Goal: Information Seeking & Learning: Compare options

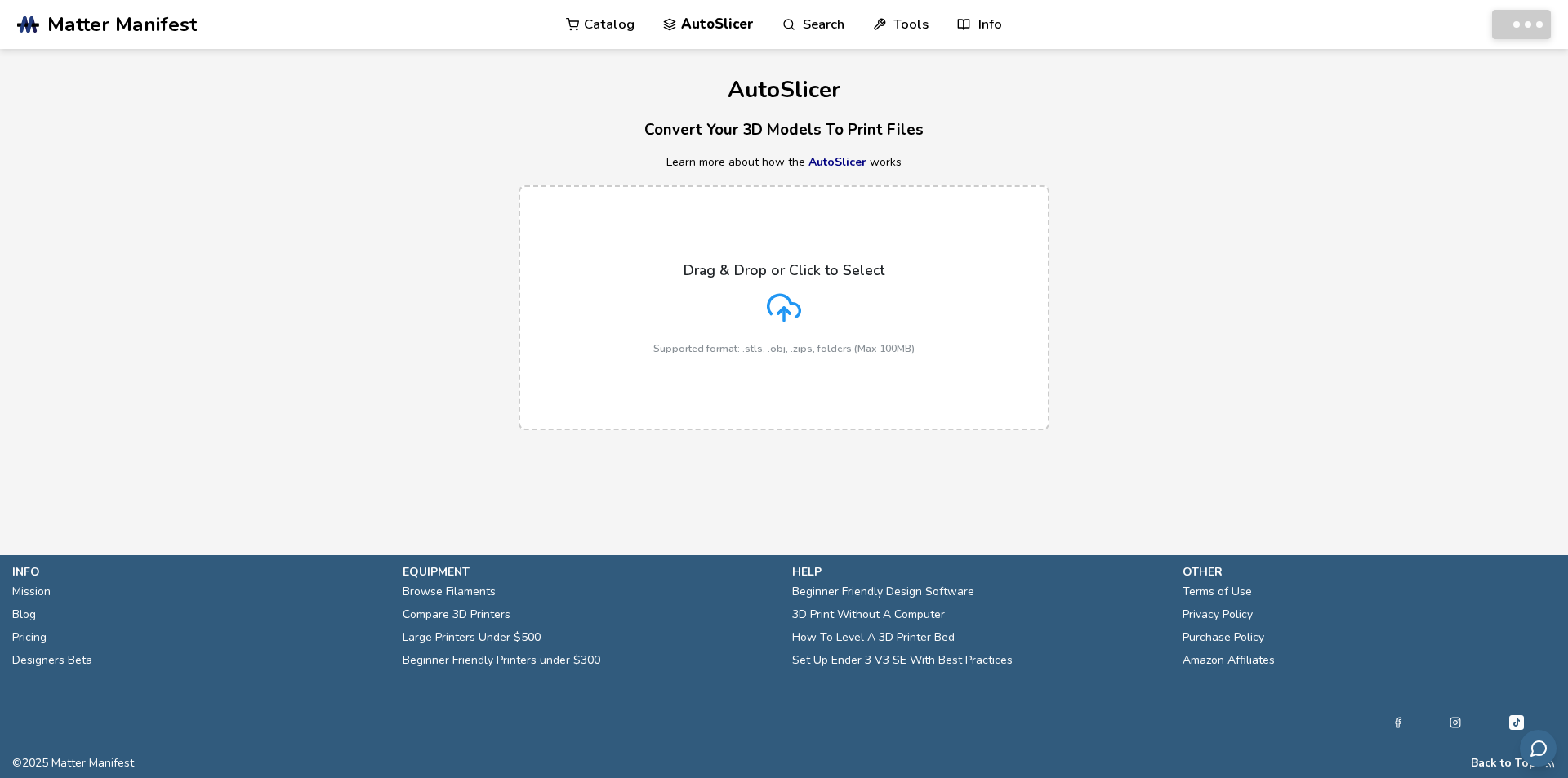
click at [710, 12] on link "AutoSlicer" at bounding box center [708, 25] width 90 height 49
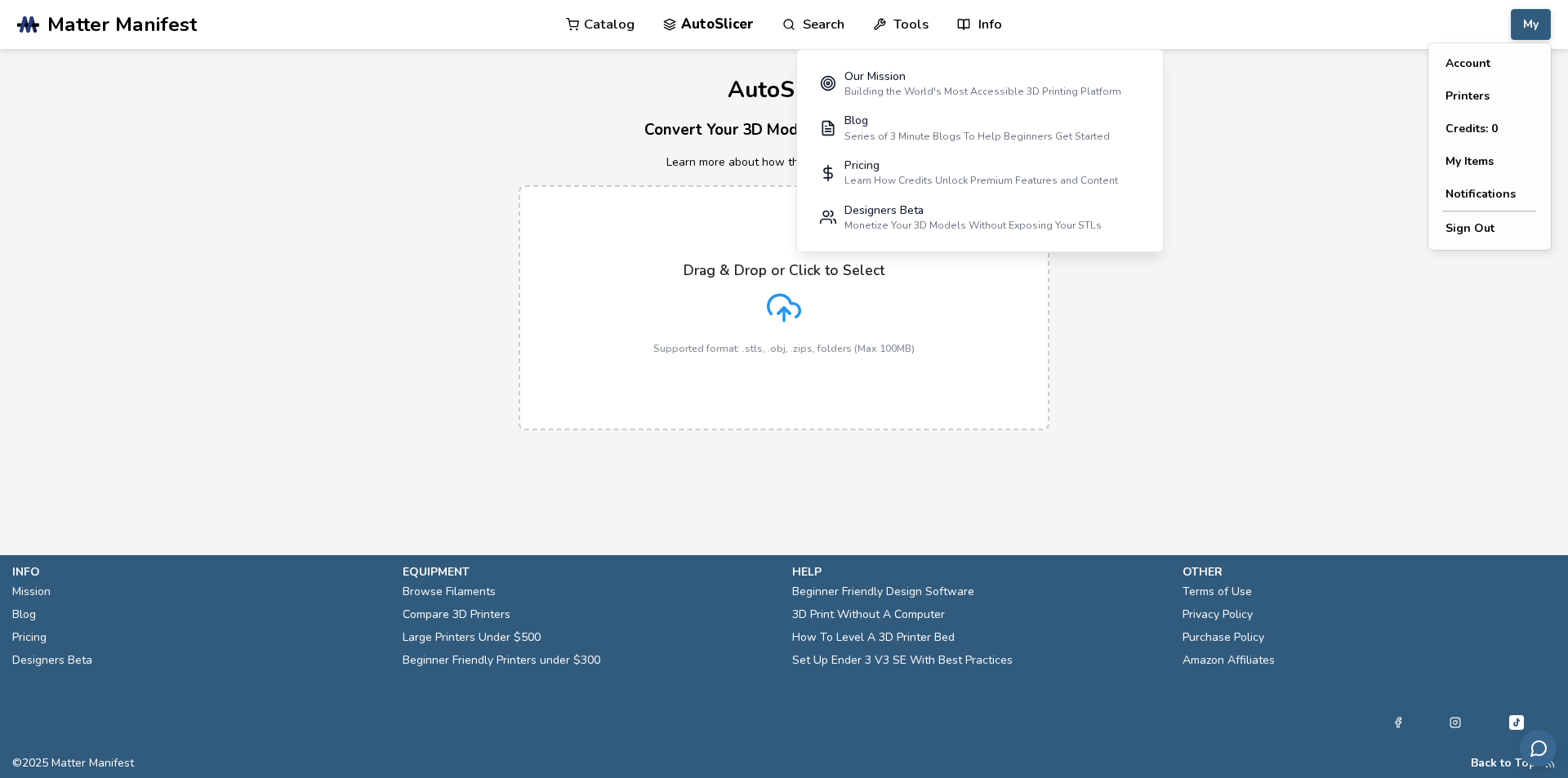
click at [1524, 26] on button "My" at bounding box center [1530, 25] width 40 height 31
click at [1486, 165] on button "My Items" at bounding box center [1489, 162] width 114 height 33
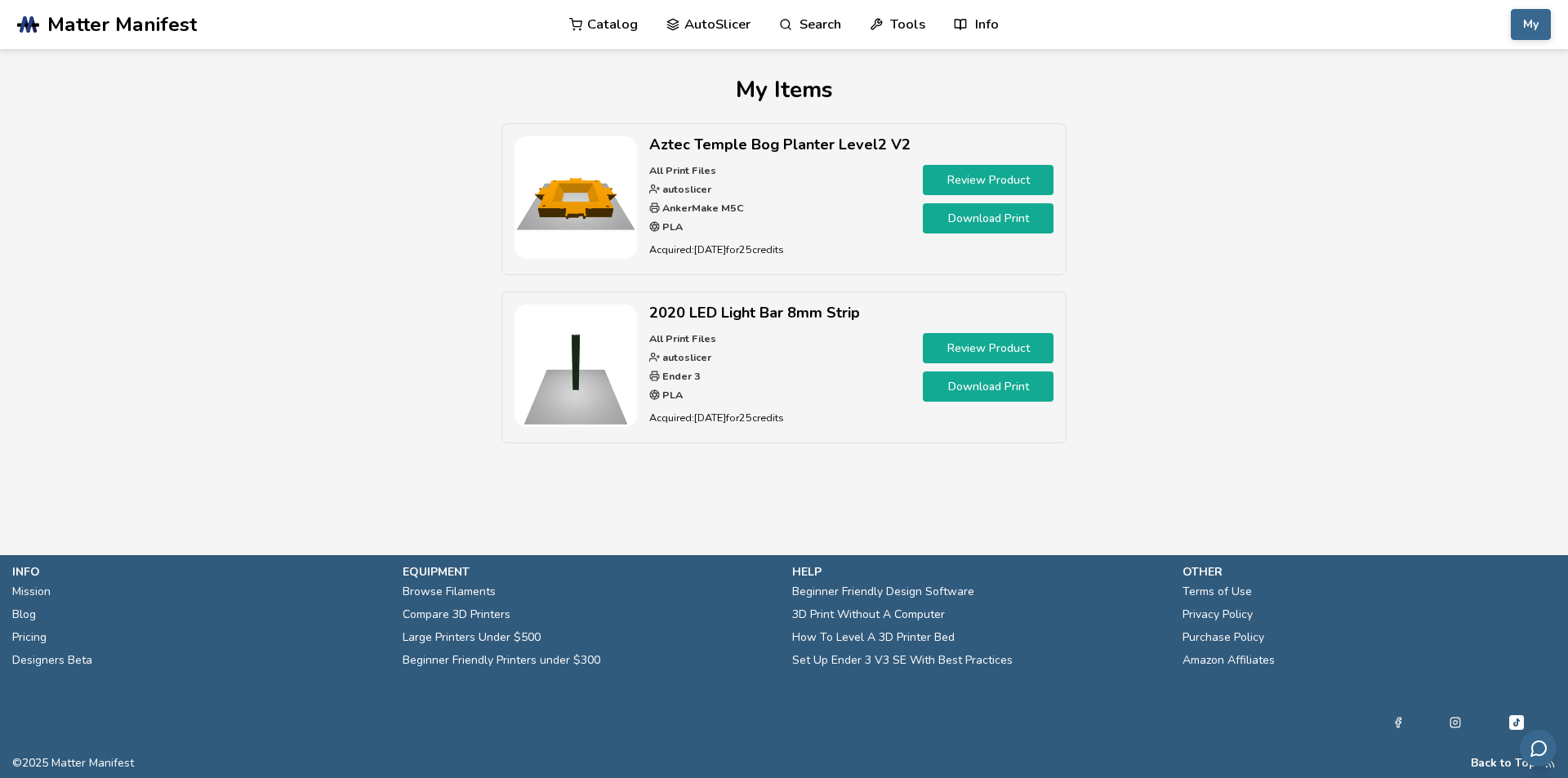
click at [622, 25] on link "Catalog" at bounding box center [603, 25] width 68 height 49
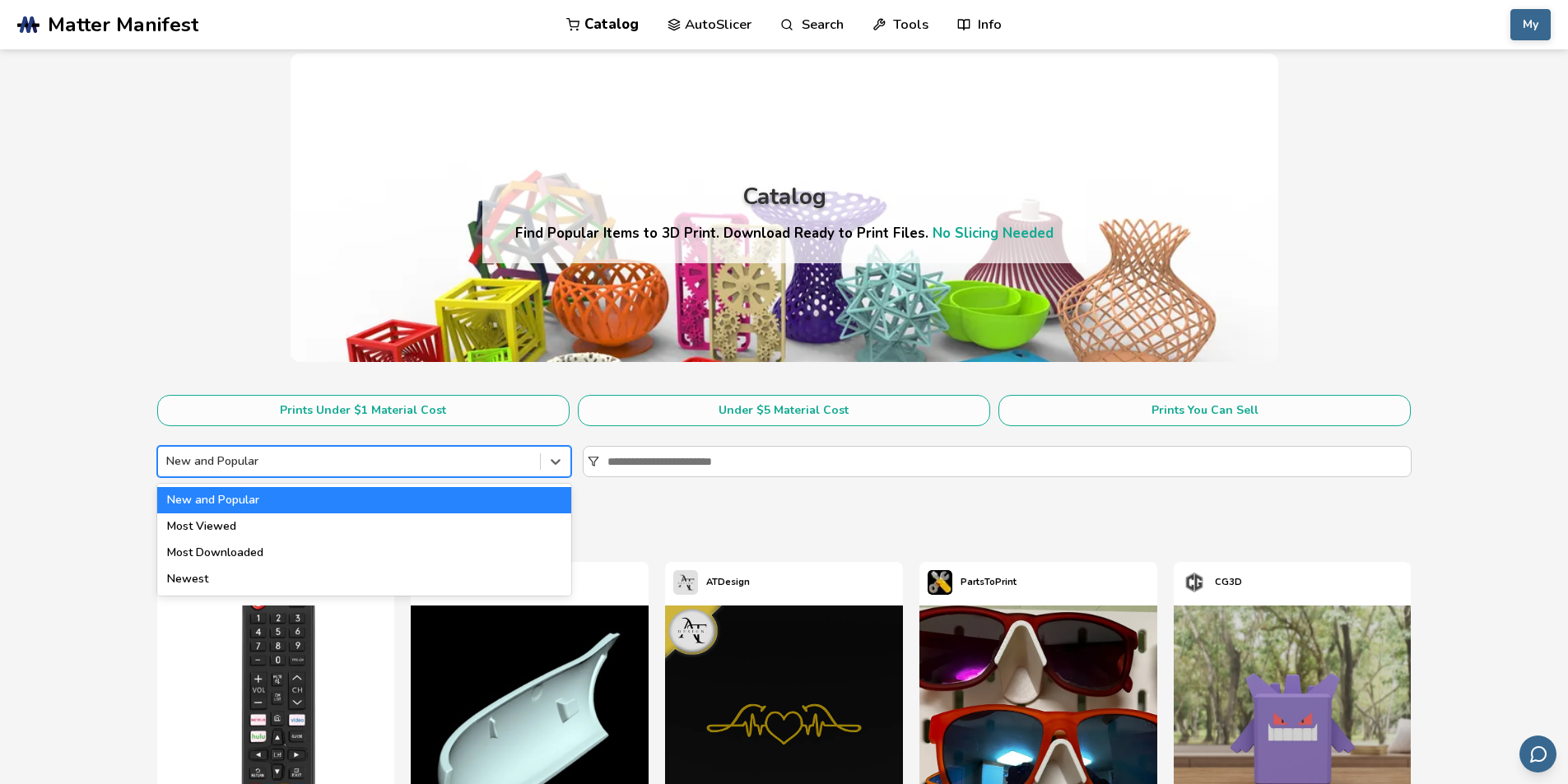
click at [452, 452] on div "New and Popular" at bounding box center [349, 462] width 382 height 23
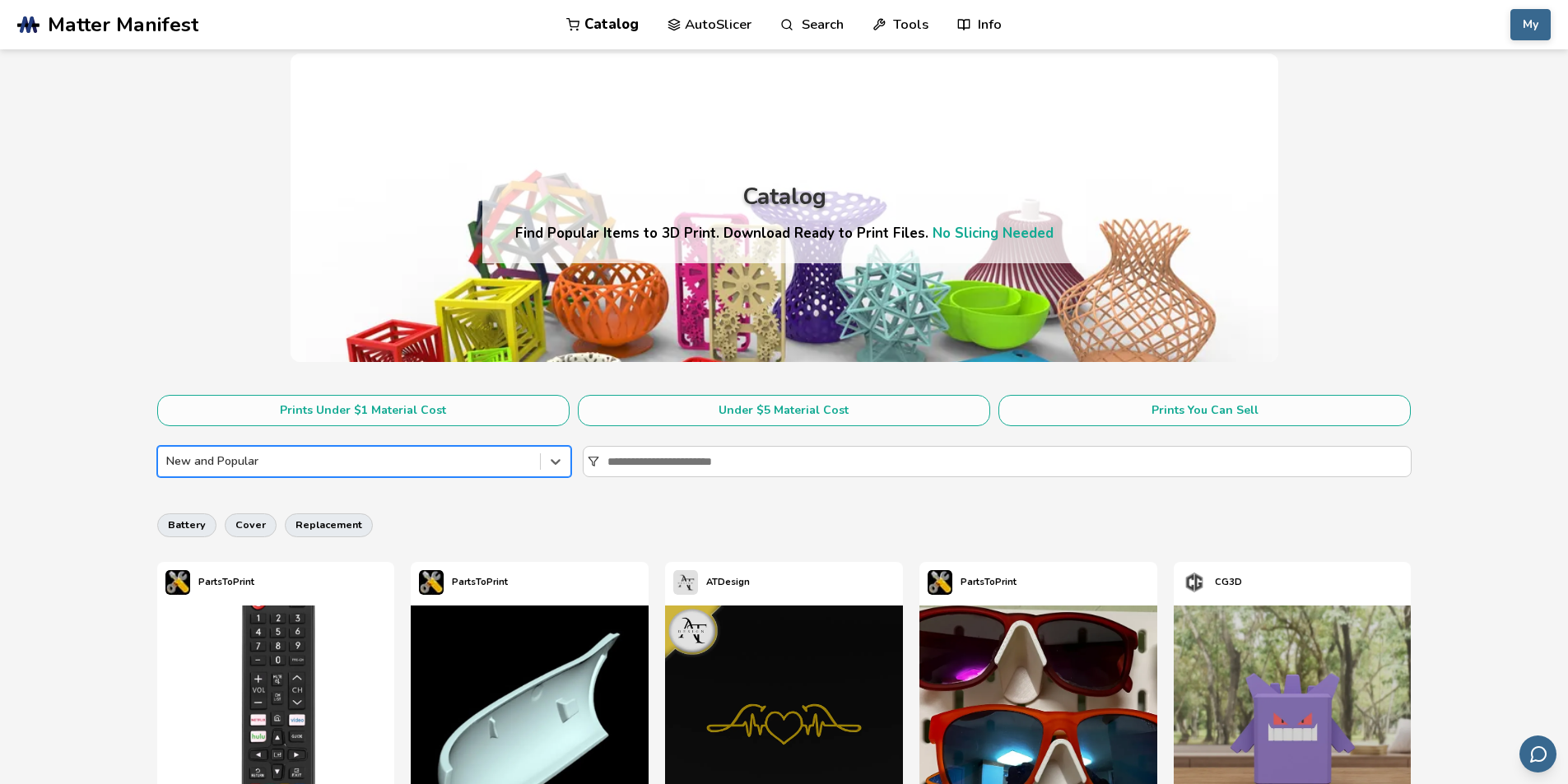
click at [452, 452] on div "New and Popular" at bounding box center [349, 462] width 382 height 23
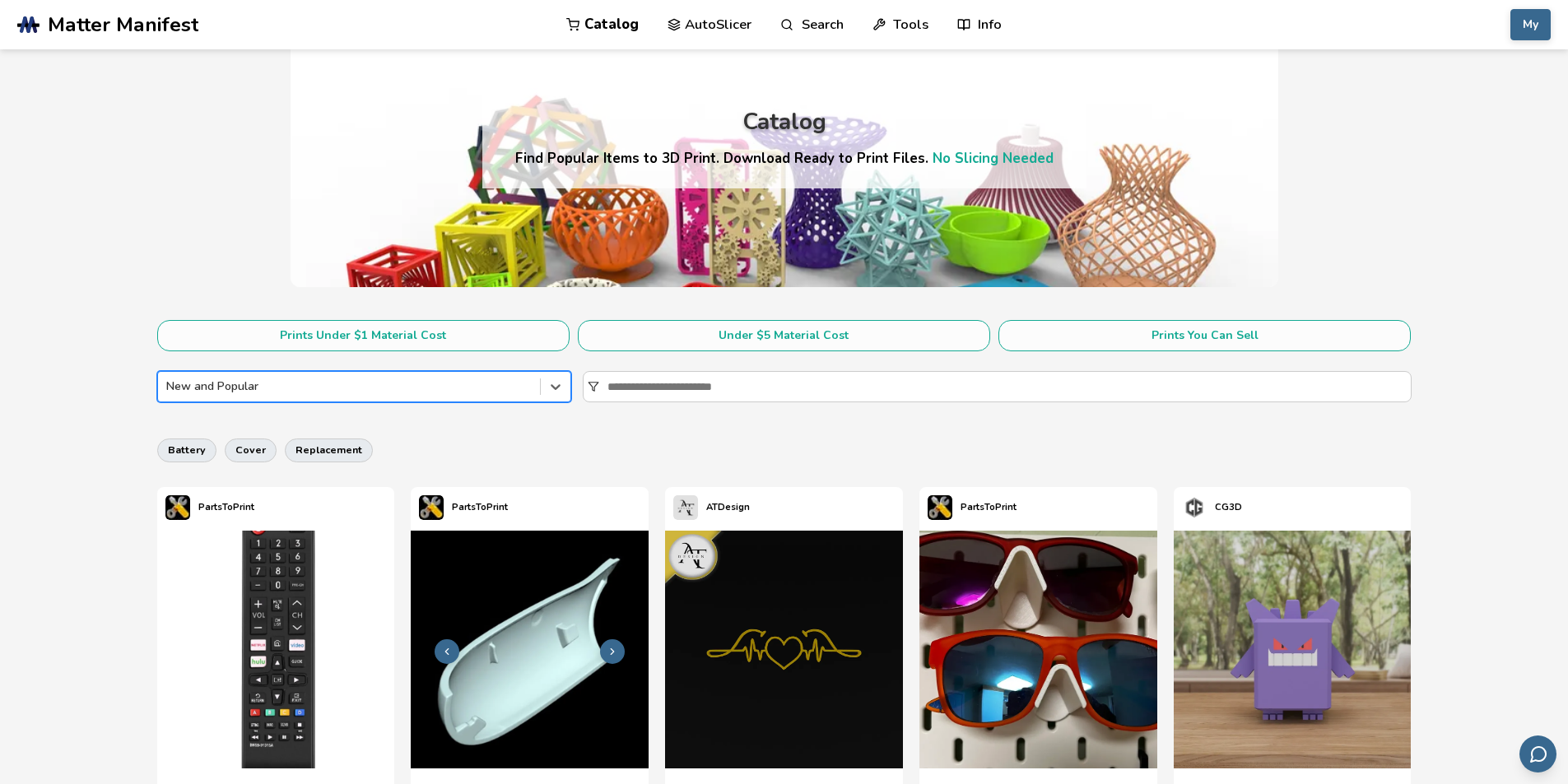
scroll to position [197, 0]
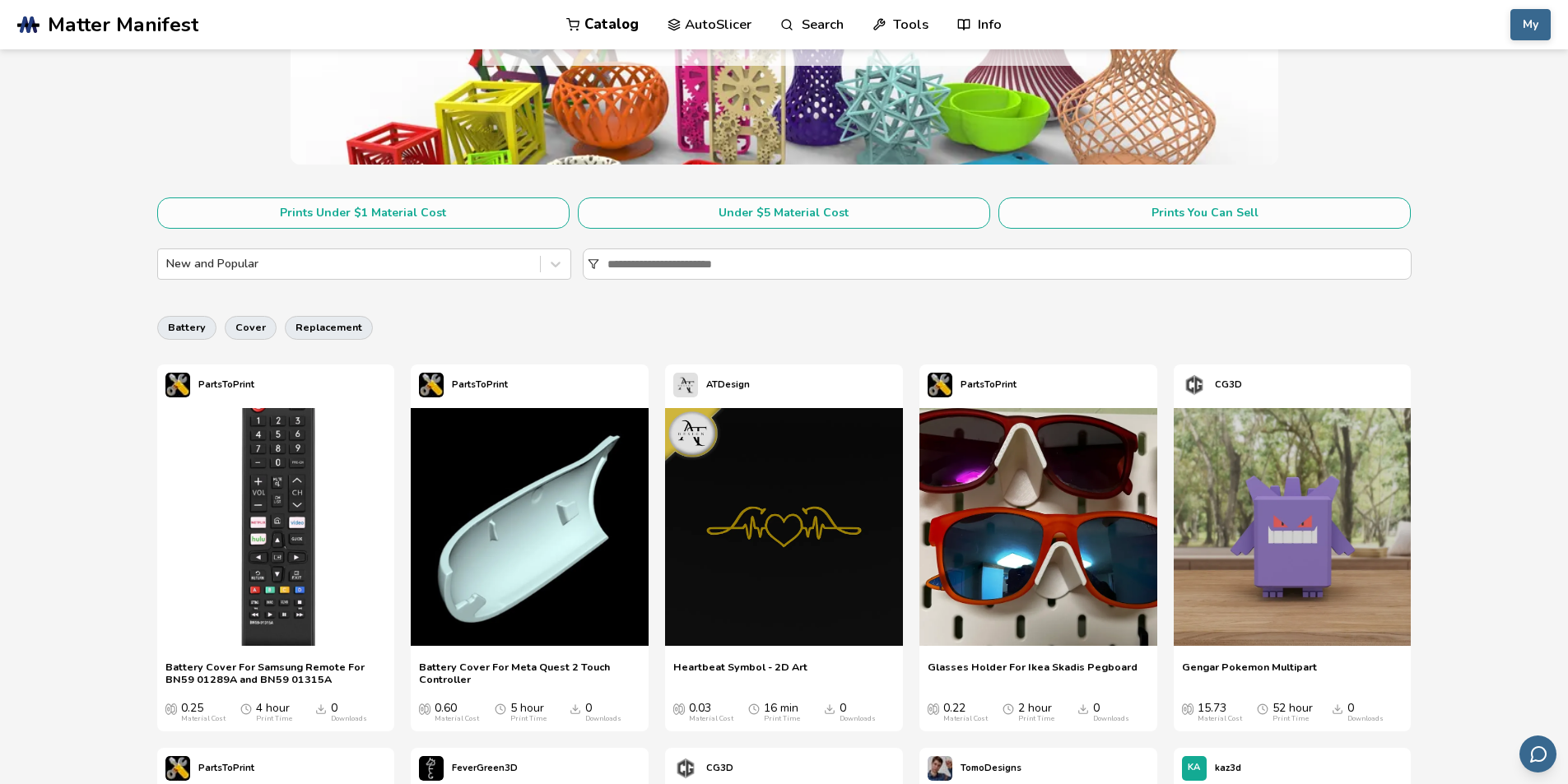
click at [462, 456] on img at bounding box center [530, 527] width 238 height 238
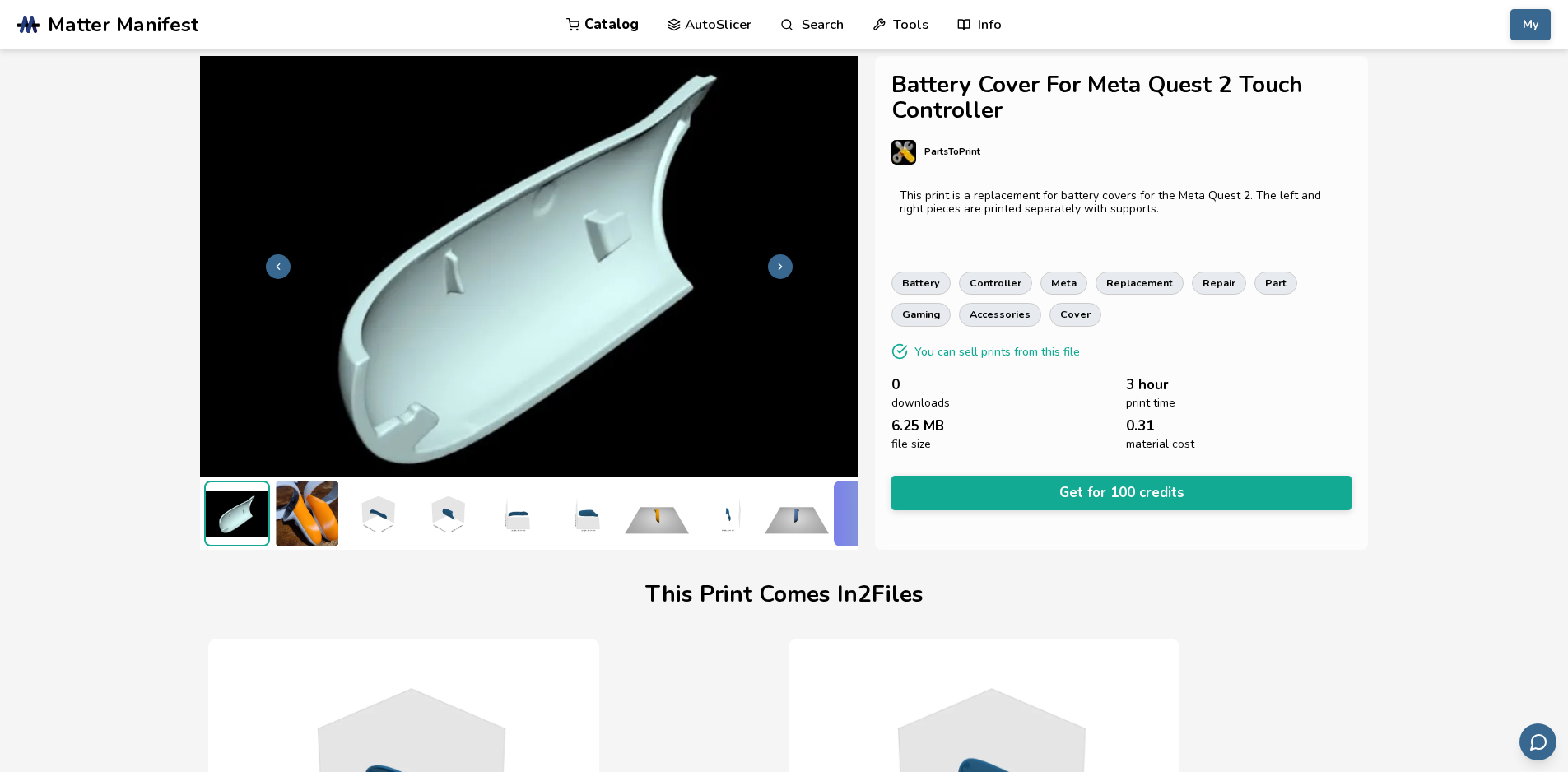
scroll to position [0, 7]
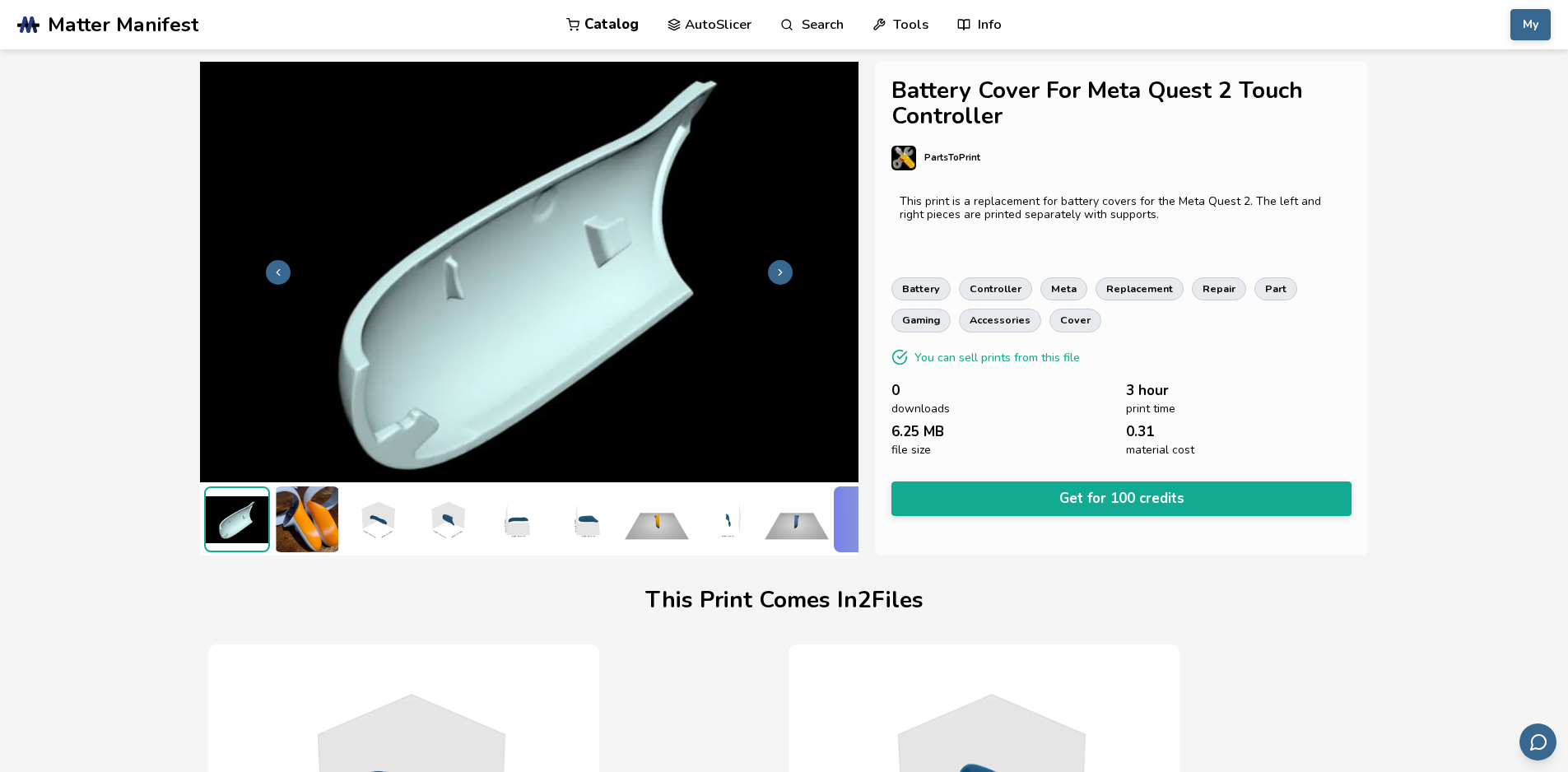
click at [312, 506] on img at bounding box center [307, 519] width 65 height 66
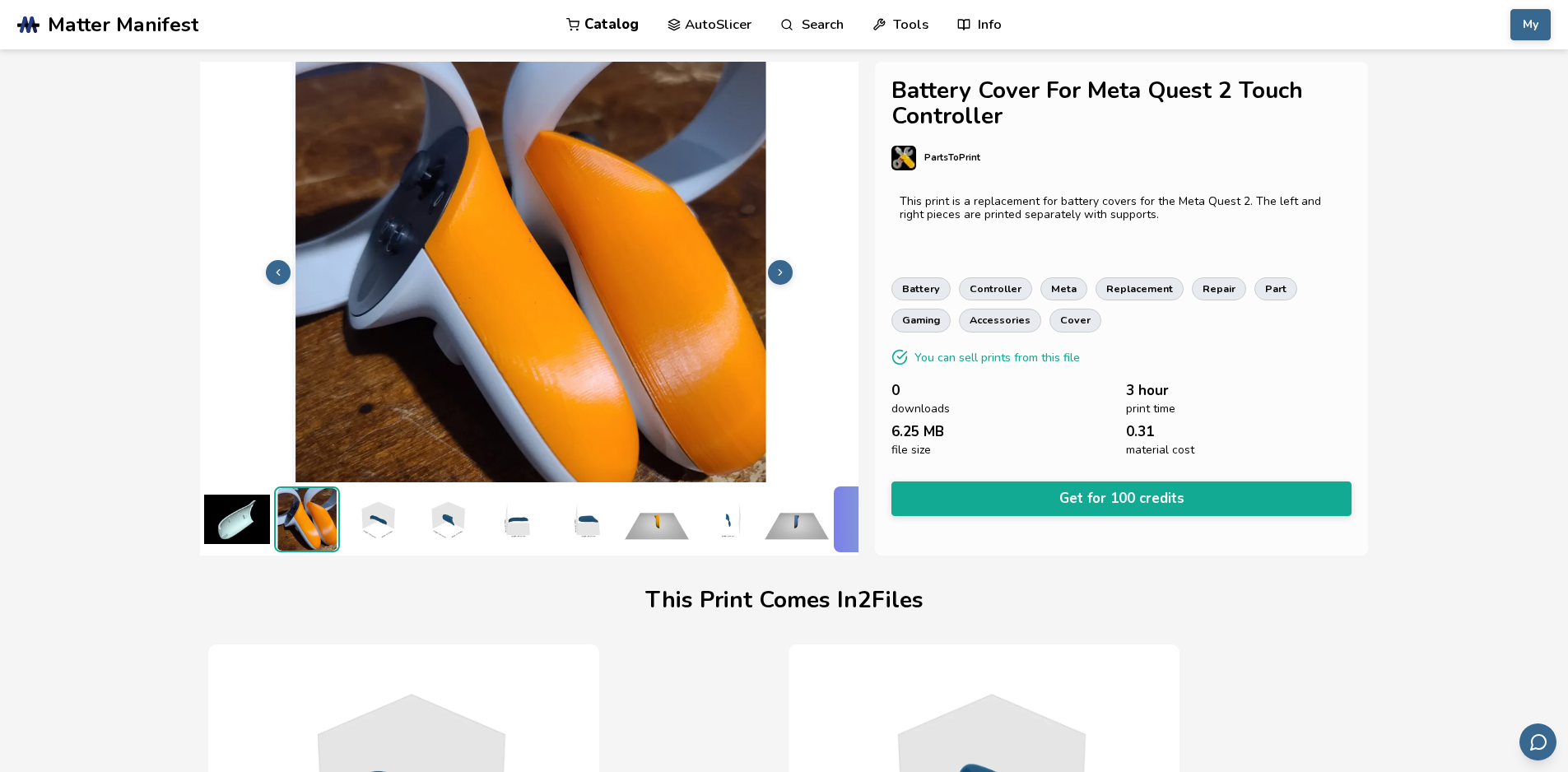
scroll to position [0, 0]
click at [366, 499] on img at bounding box center [376, 519] width 65 height 66
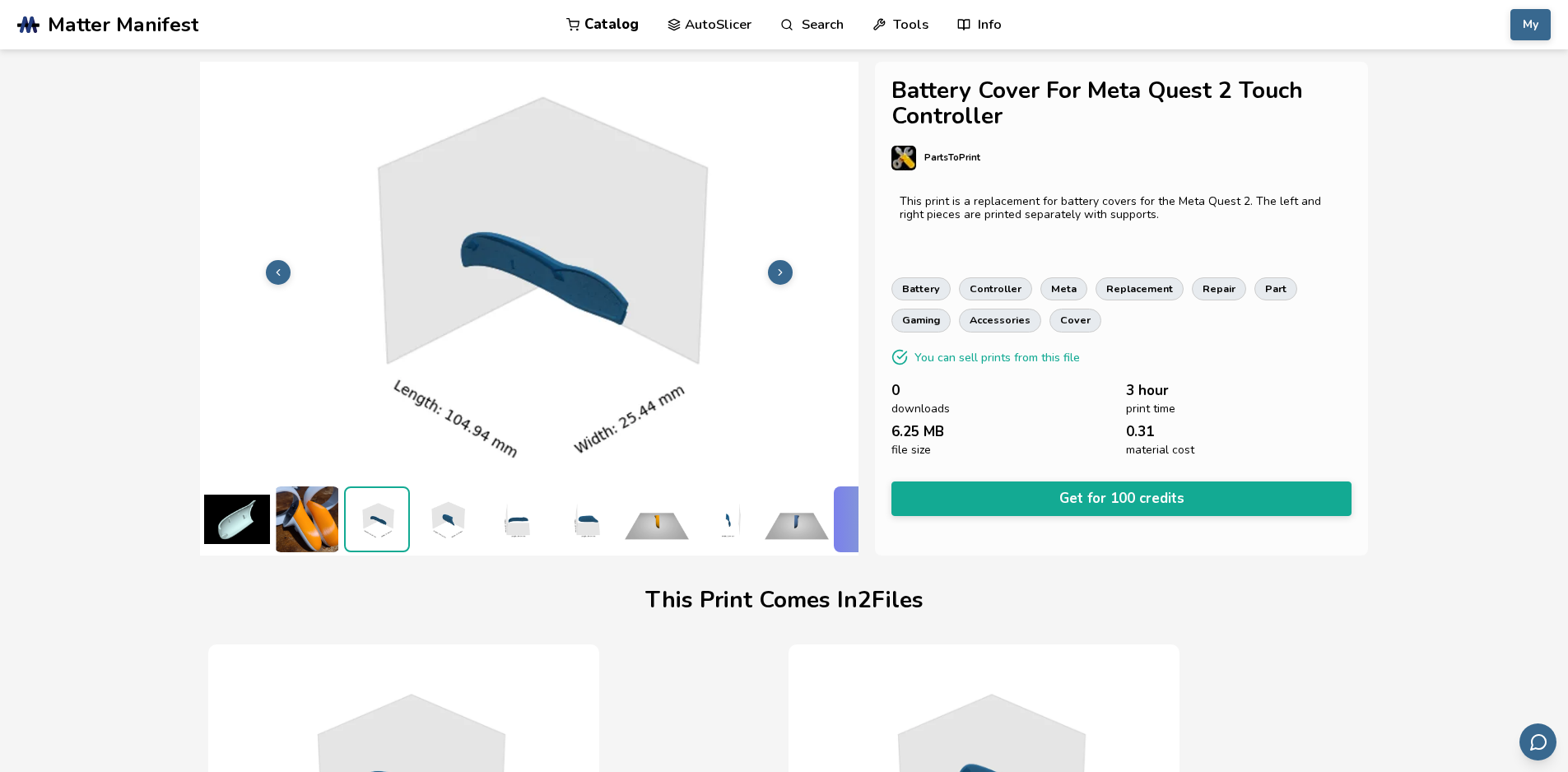
click at [439, 502] on img at bounding box center [446, 519] width 65 height 66
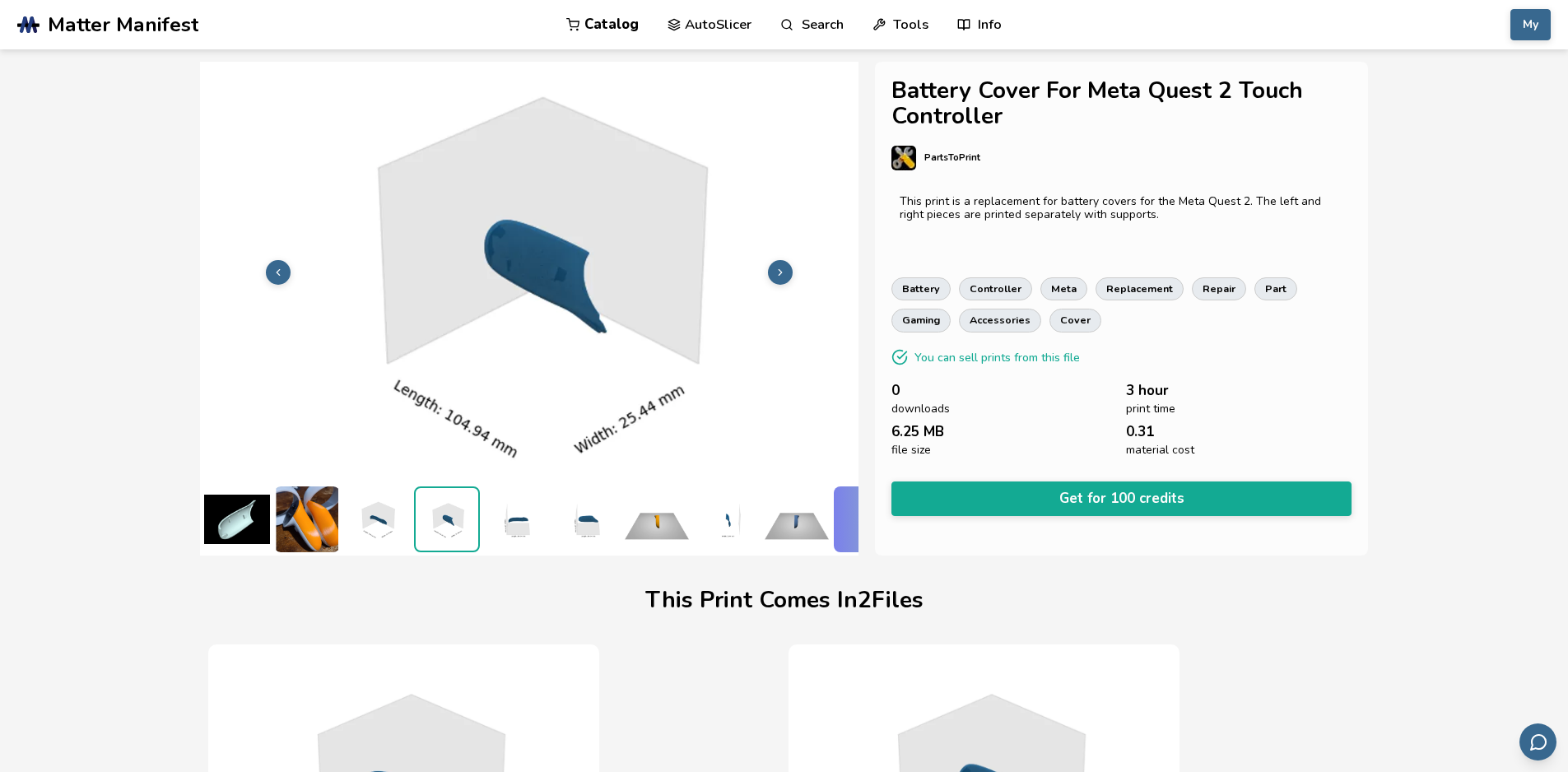
click at [469, 502] on img at bounding box center [446, 519] width 62 height 62
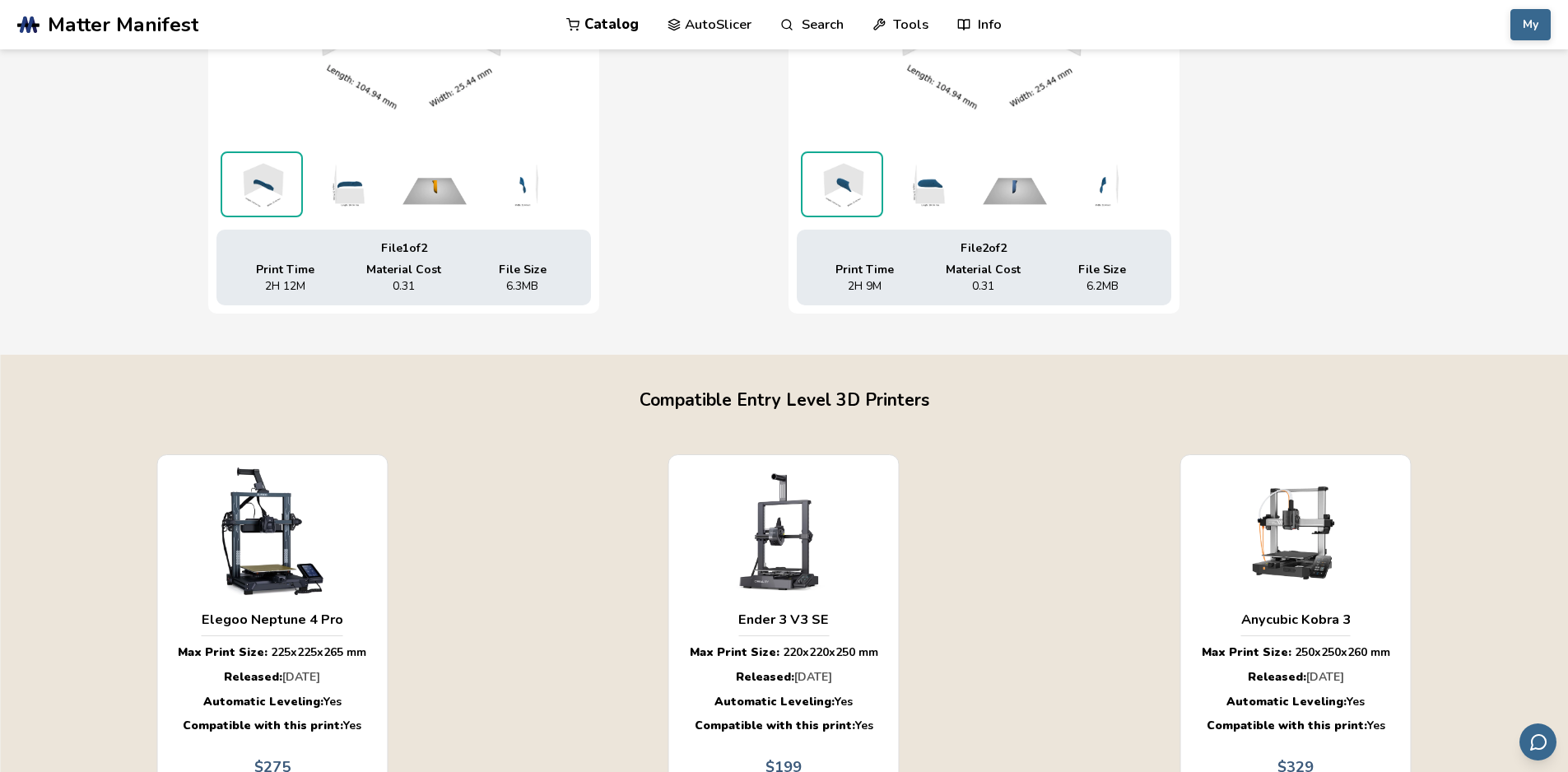
scroll to position [494, 0]
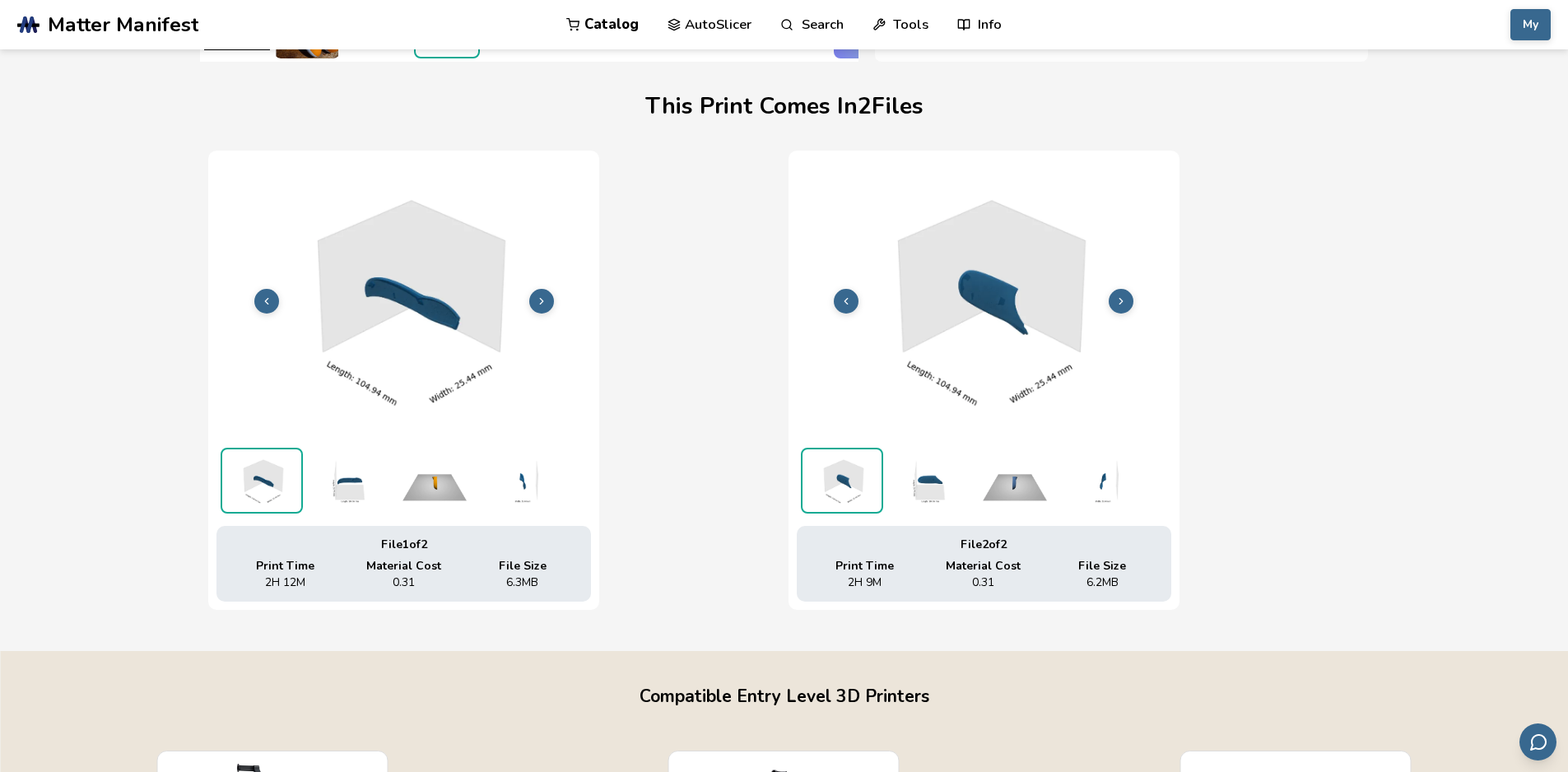
click at [545, 295] on icon at bounding box center [541, 301] width 12 height 12
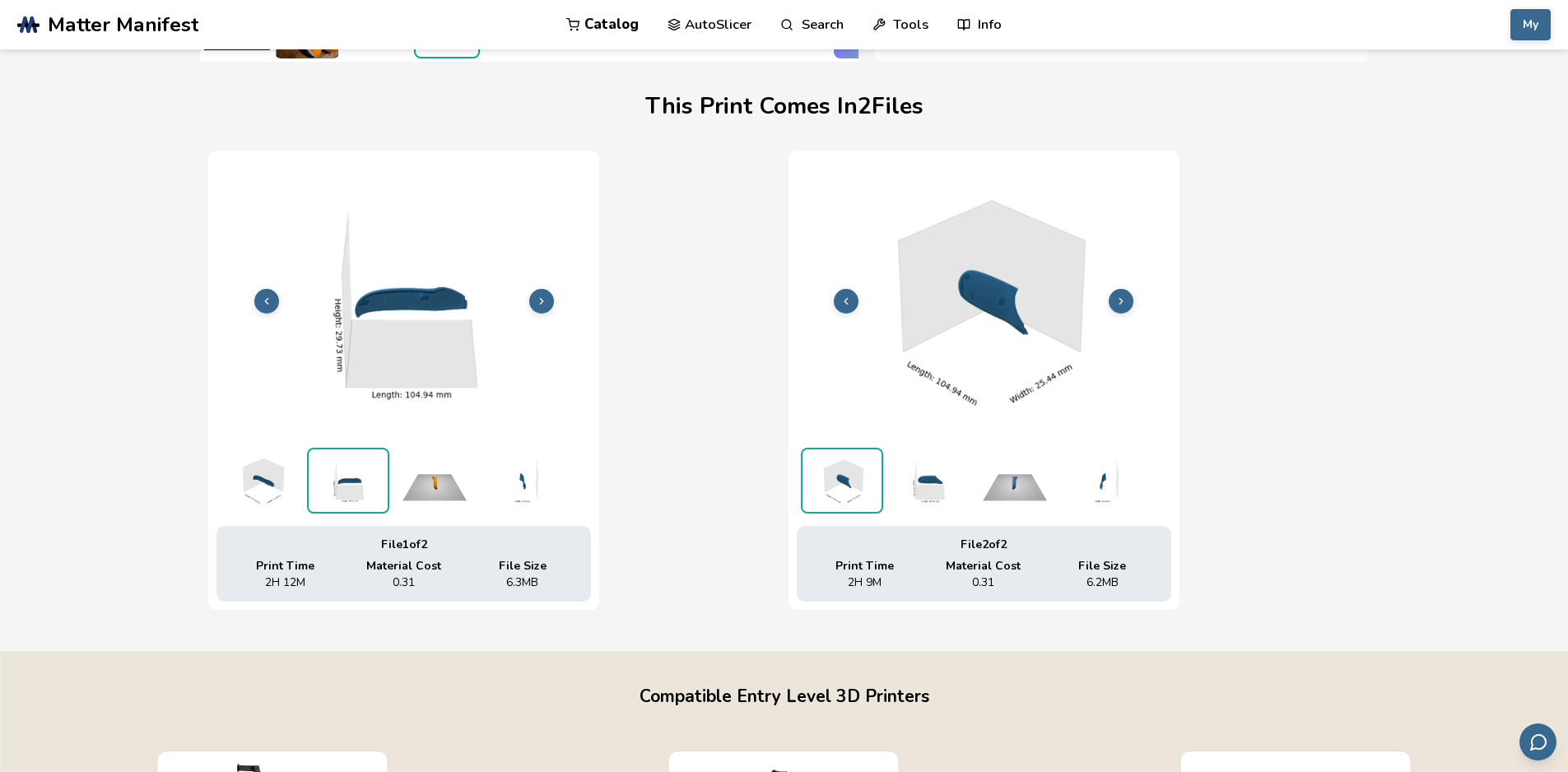
click at [1134, 294] on img at bounding box center [984, 299] width 375 height 281
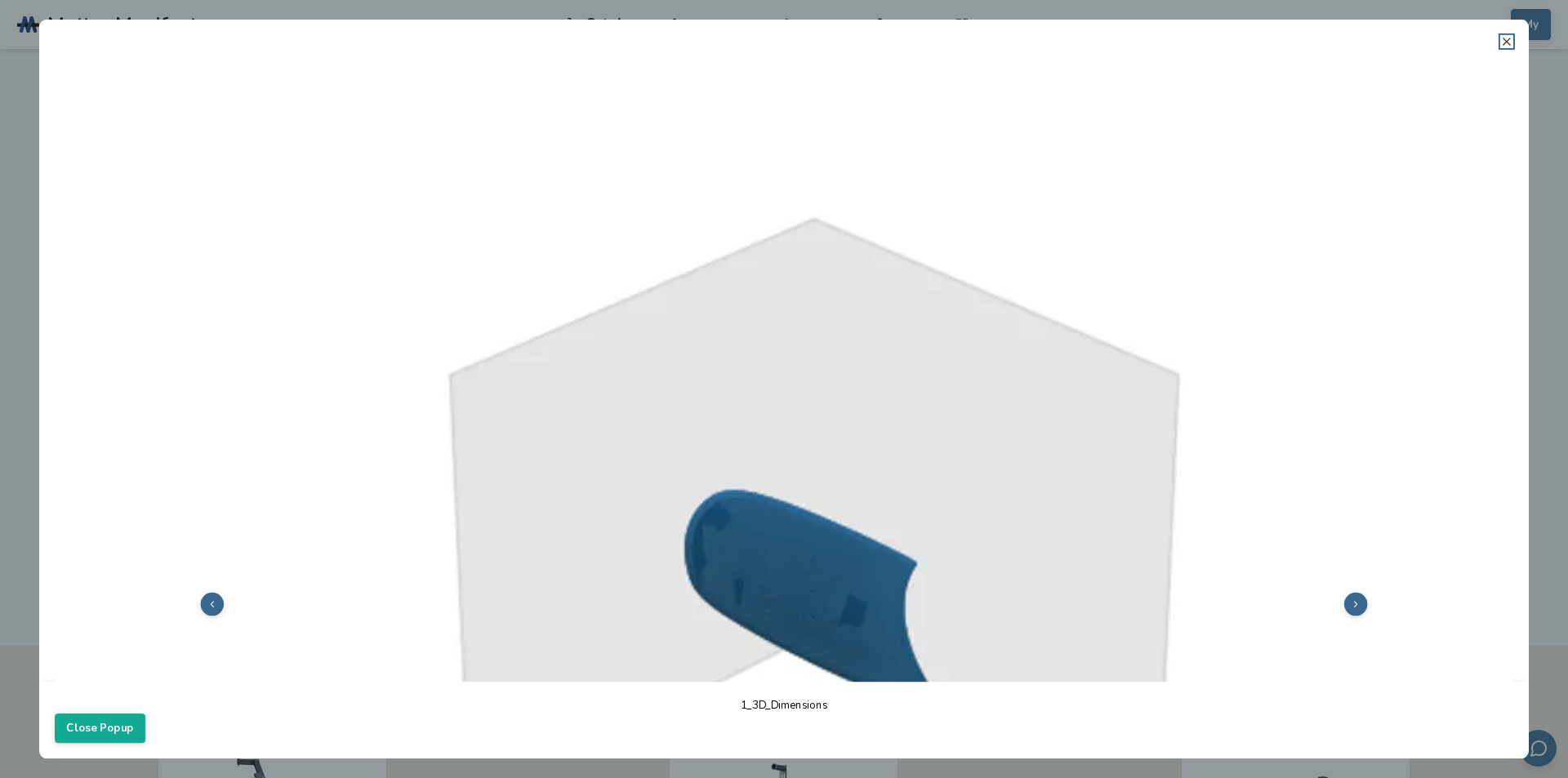
click at [1502, 39] on icon at bounding box center [1506, 42] width 13 height 13
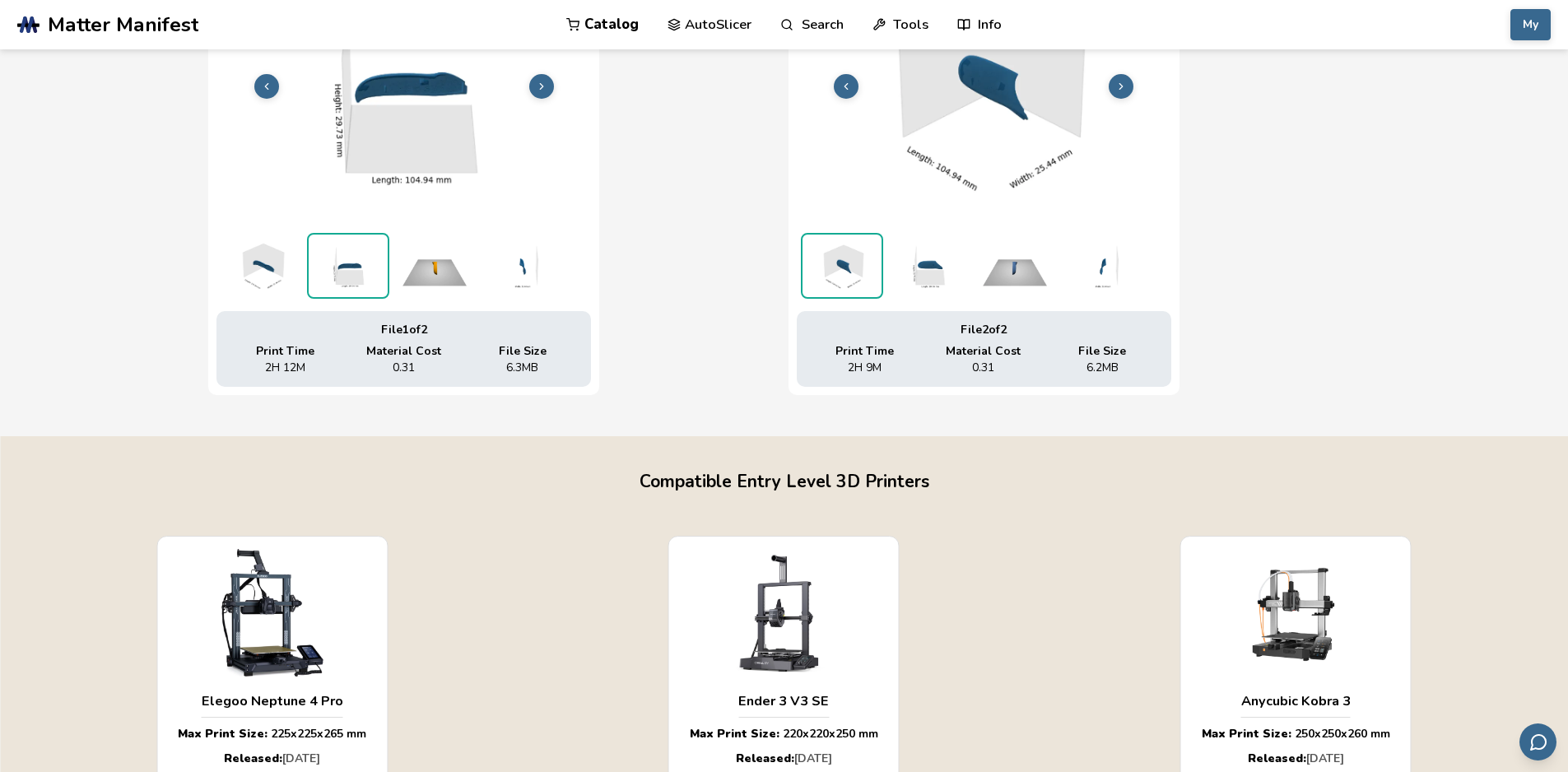
scroll to position [988, 0]
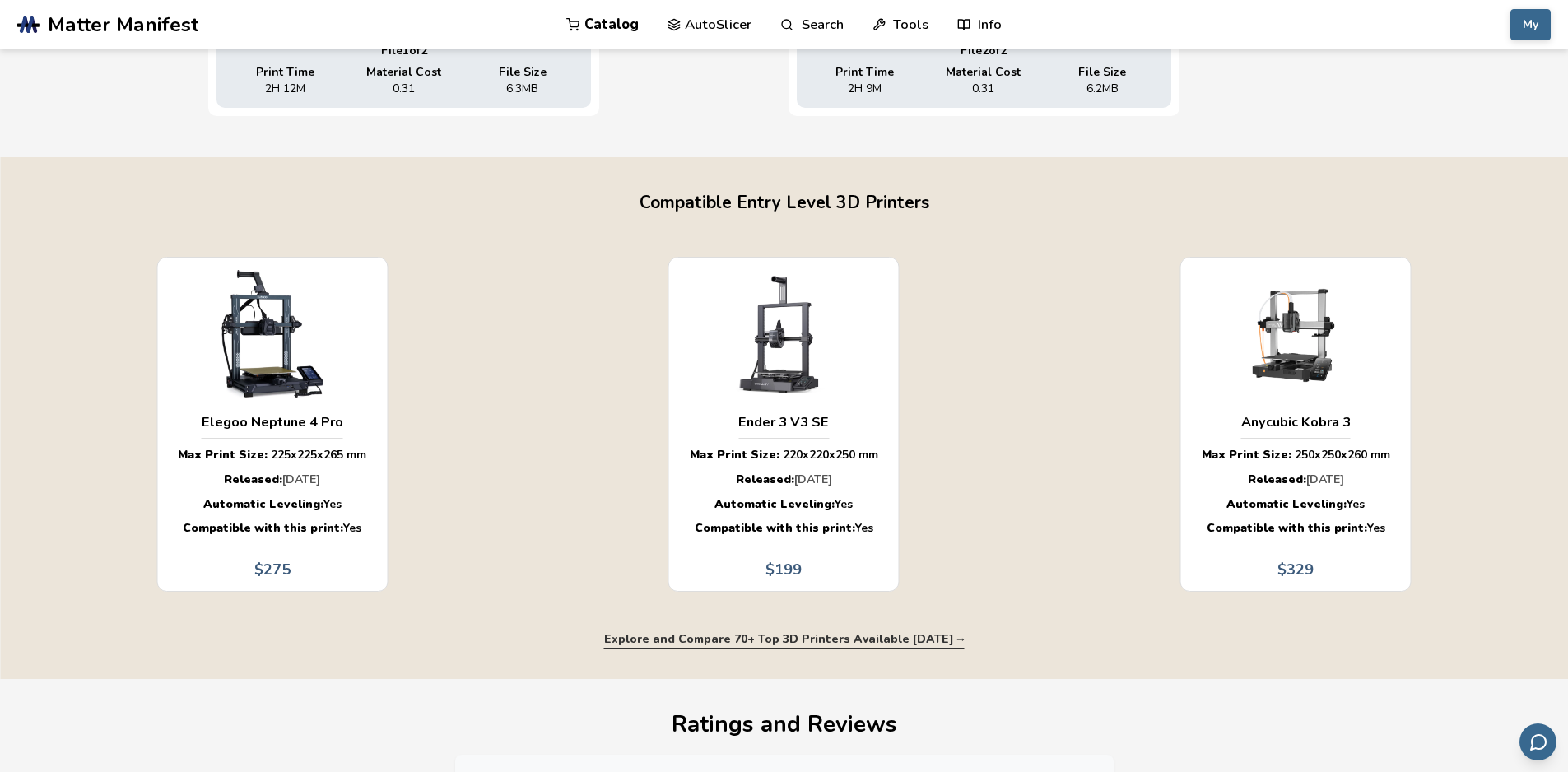
click at [714, 643] on button "Explore and Compare 70+ Top 3D Printers Available [DATE] →" at bounding box center [784, 640] width 360 height 13
select select "**********"
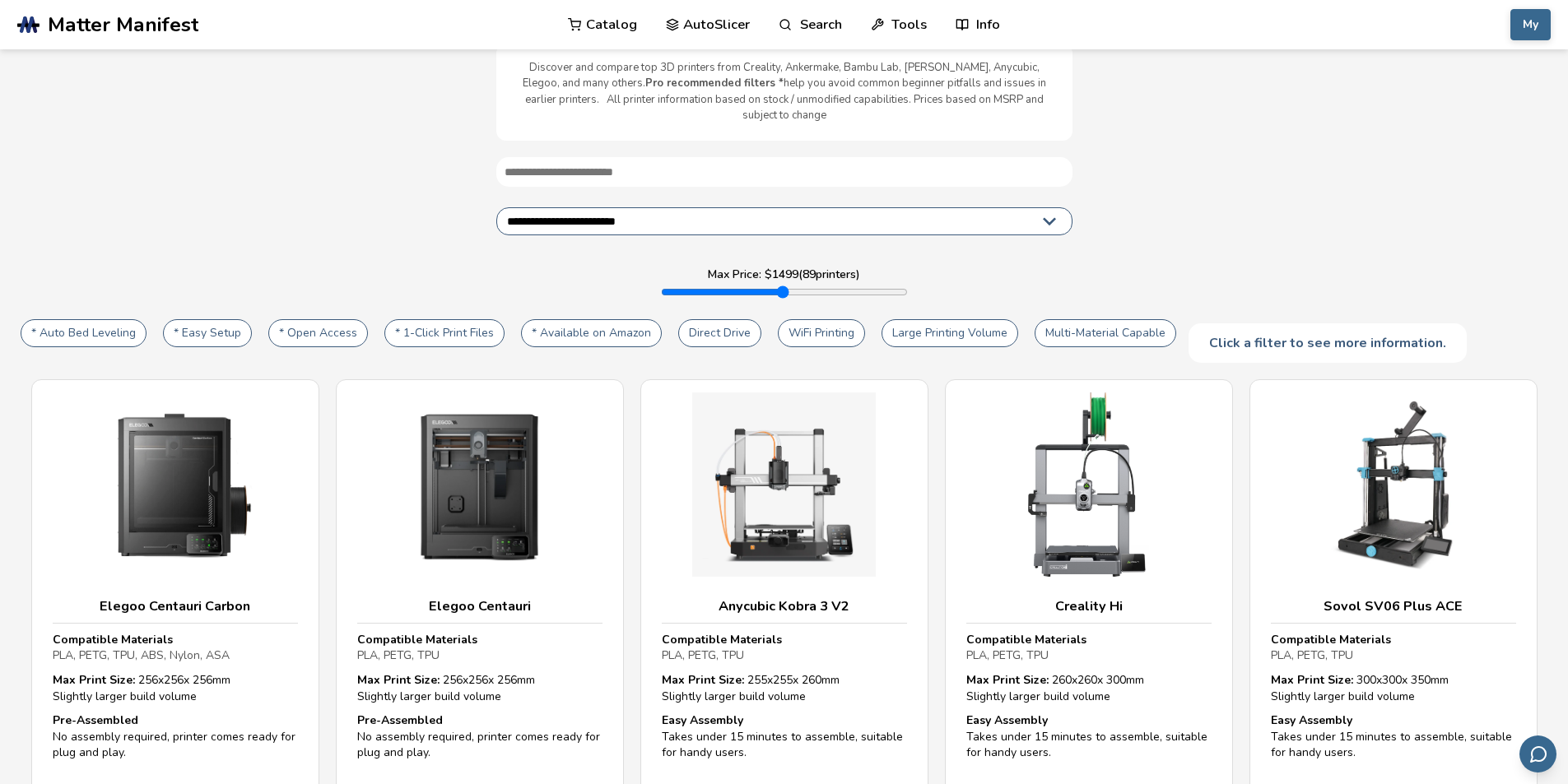
scroll to position [197, 0]
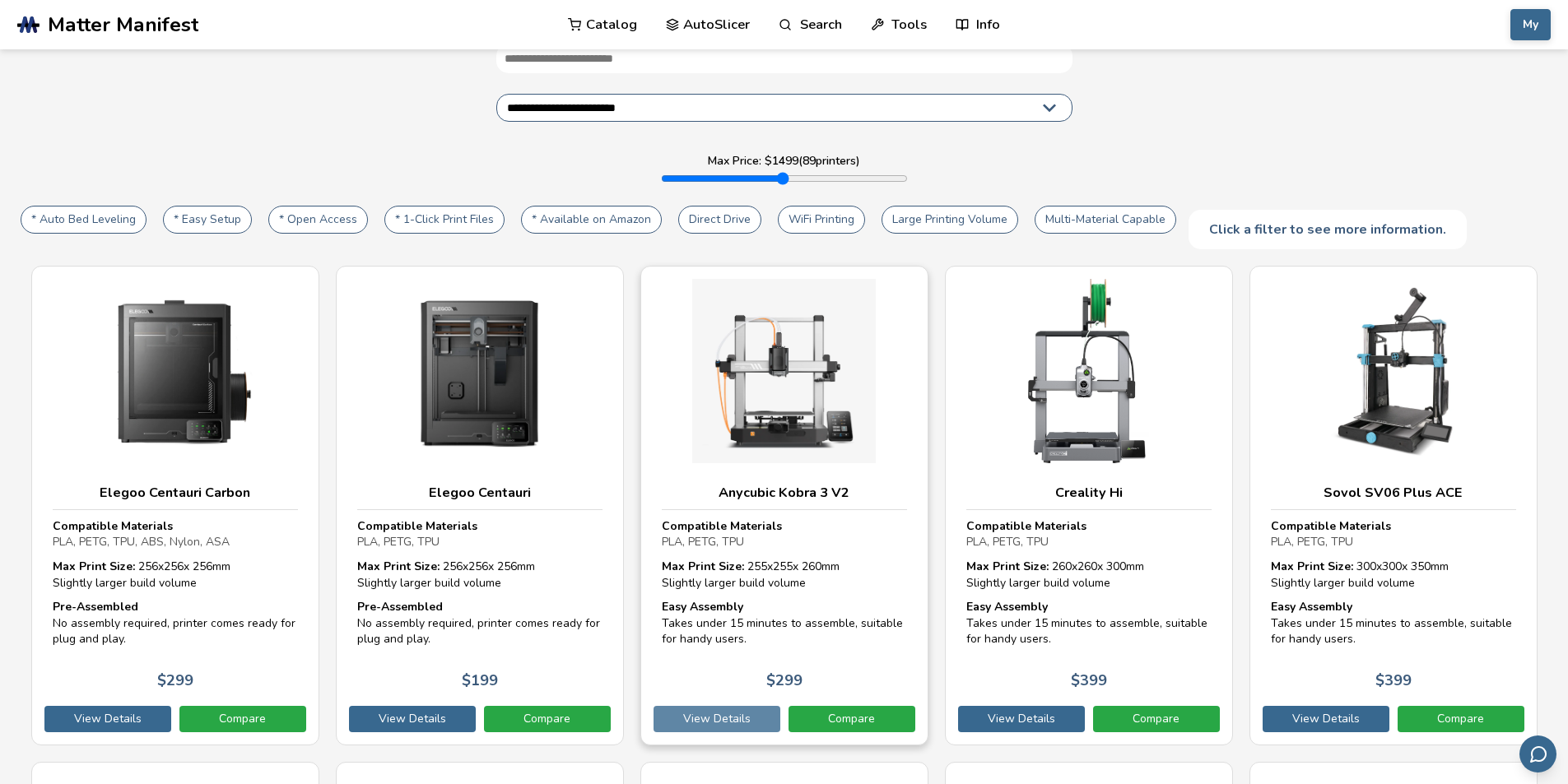
click at [748, 706] on link "View Details" at bounding box center [716, 719] width 127 height 27
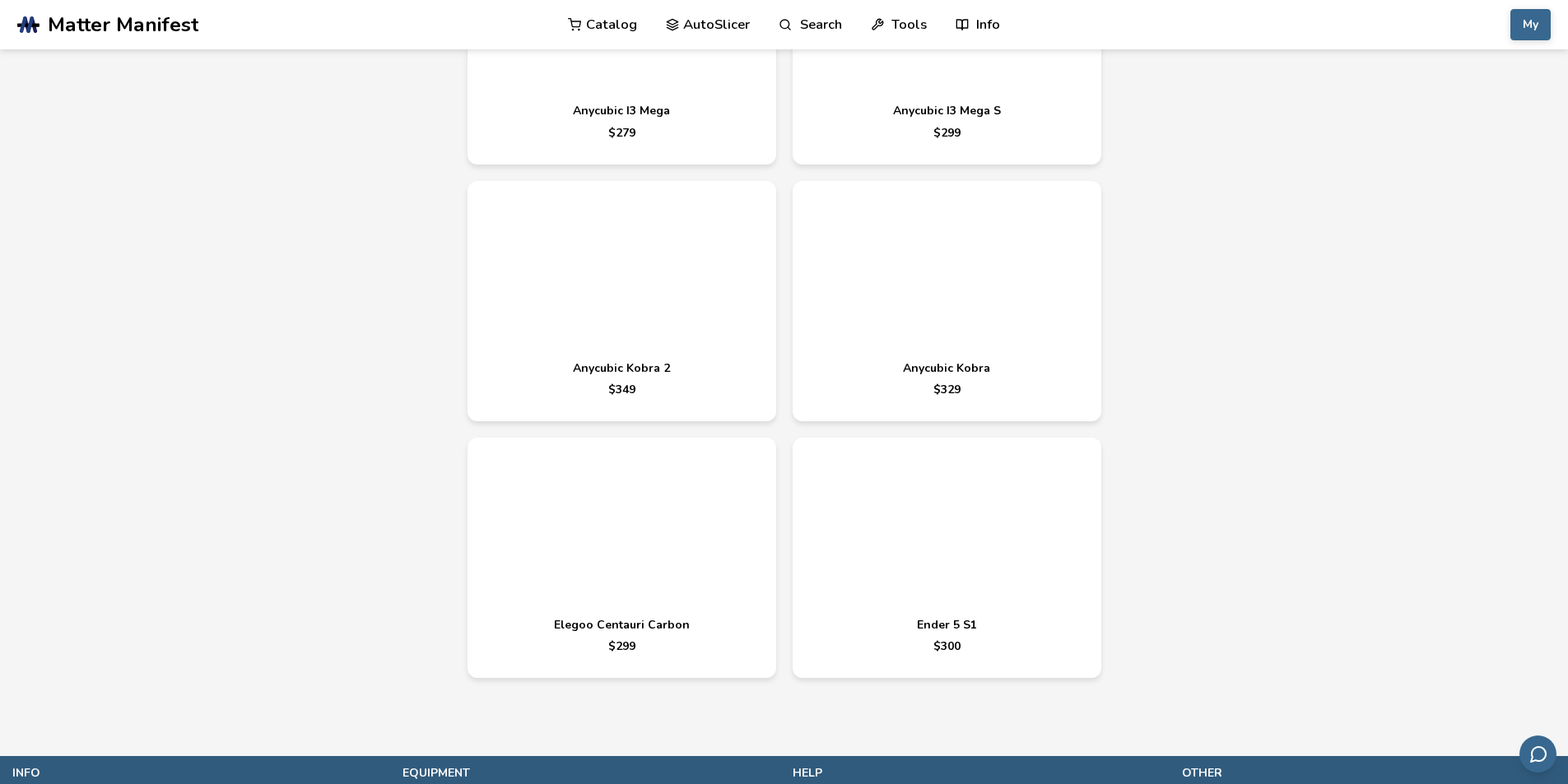
scroll to position [5220, 0]
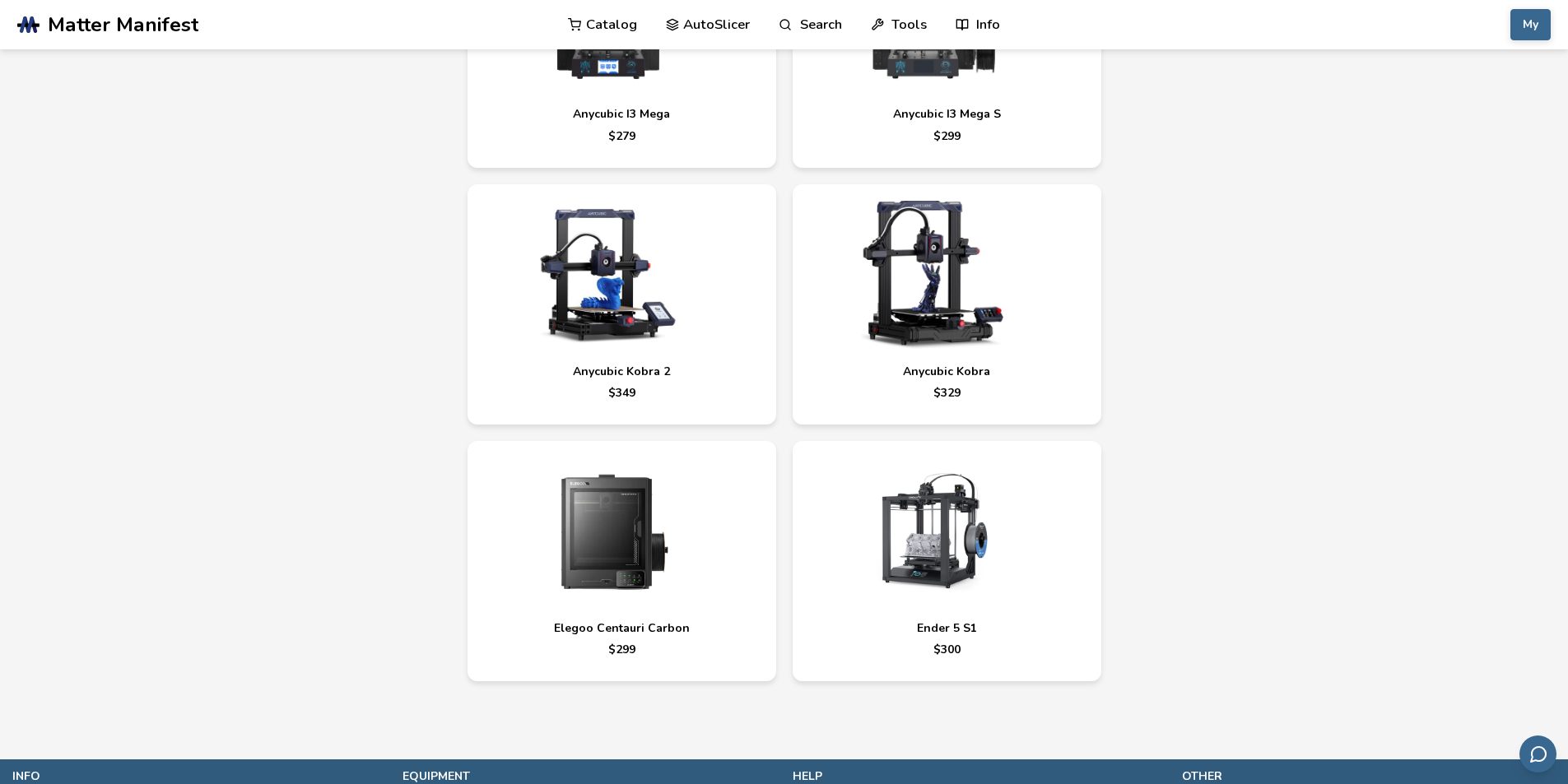
select select "**********"
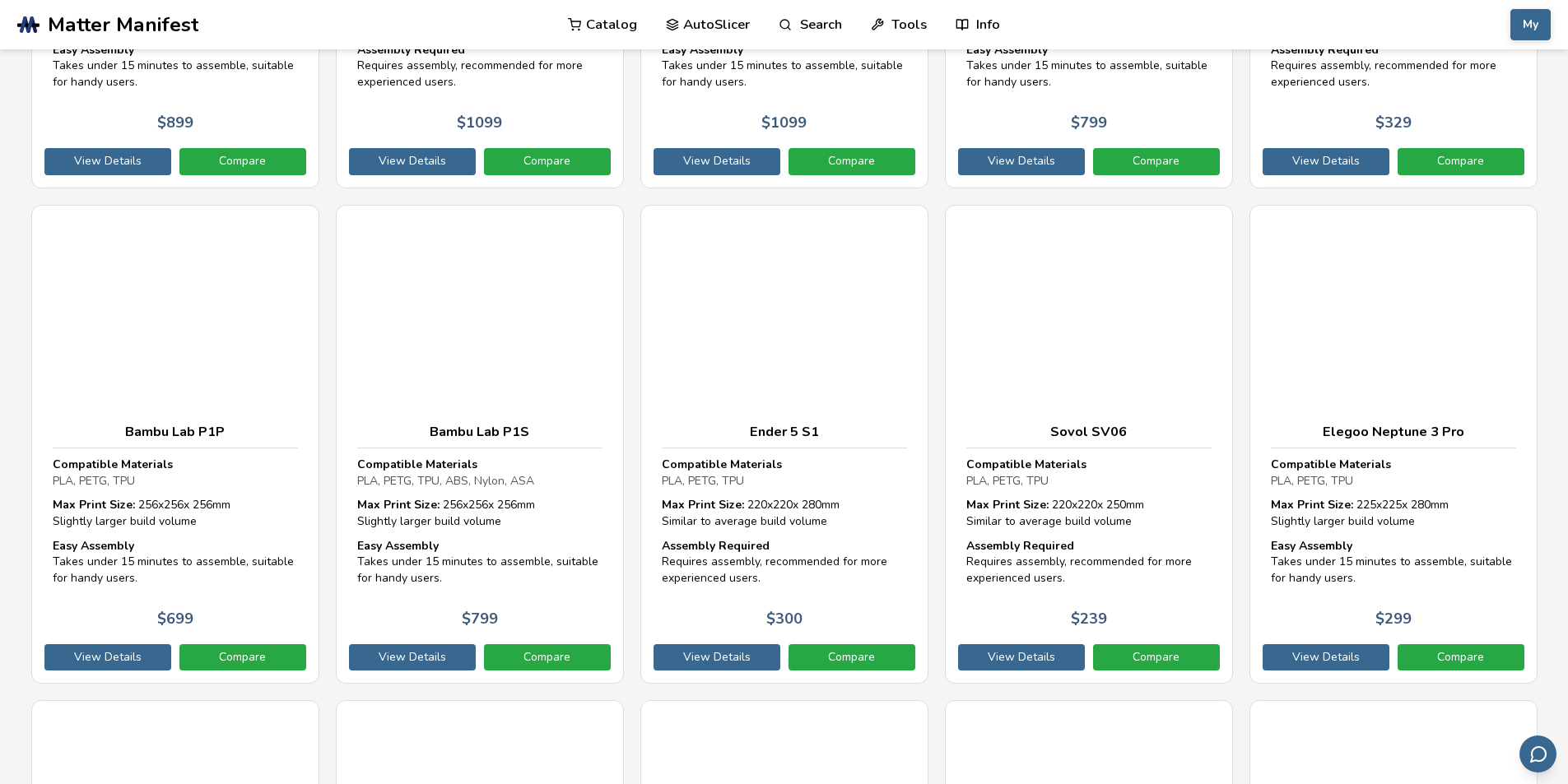
scroll to position [197, 0]
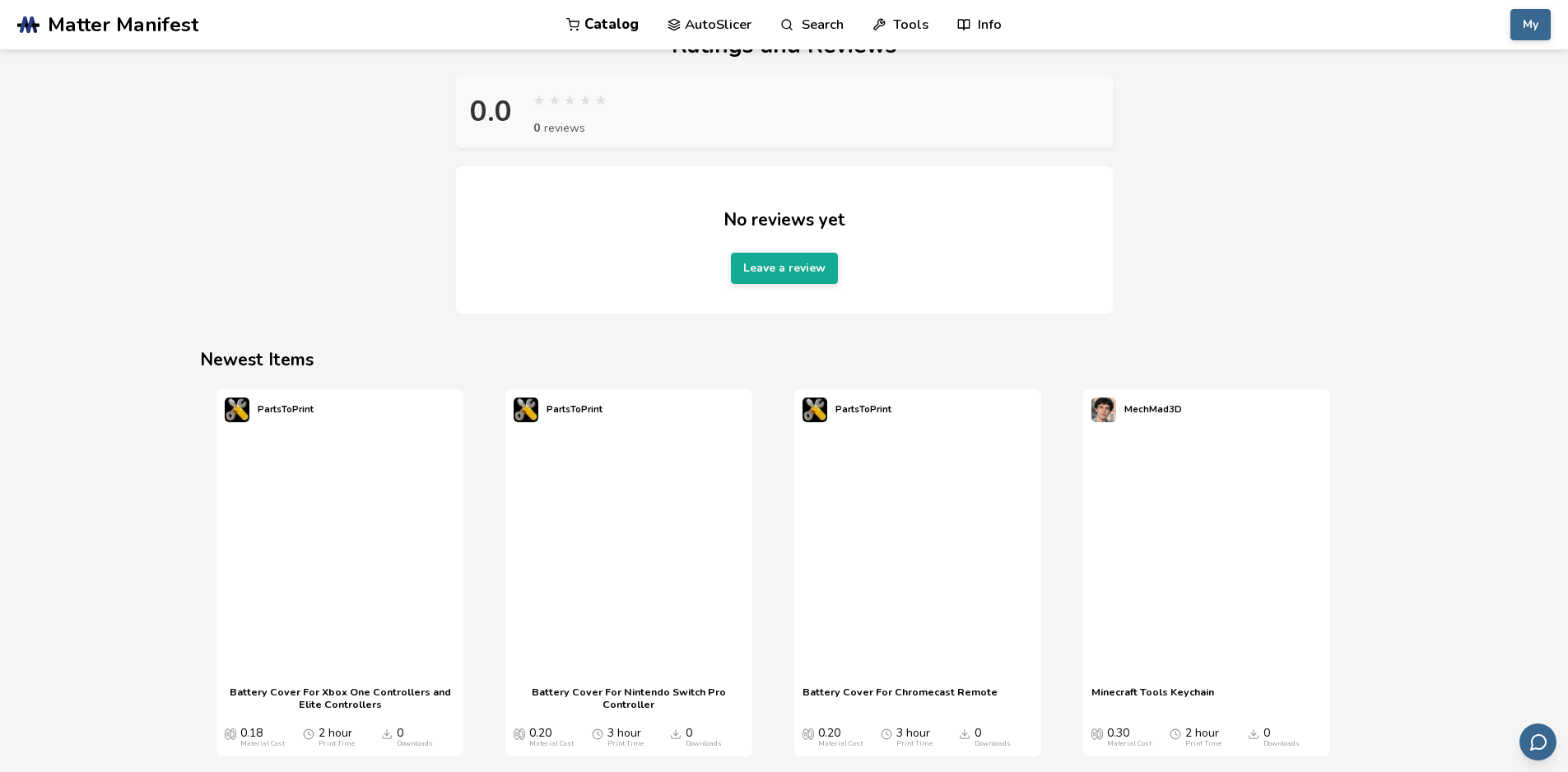
scroll to position [1917, 0]
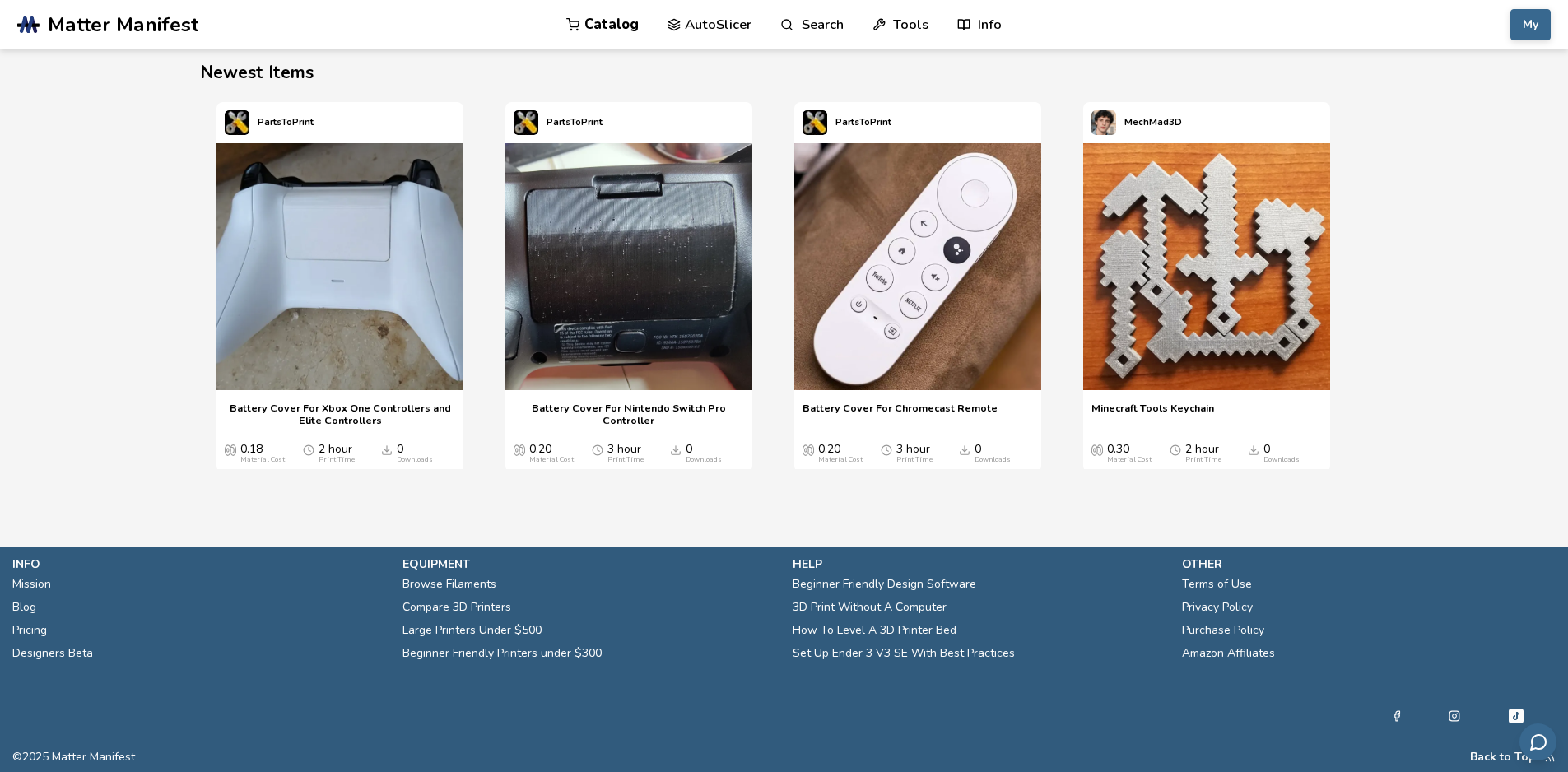
click at [277, 115] on p "PartsToPrint" at bounding box center [286, 122] width 56 height 17
click at [302, 275] on img "1 / 4" at bounding box center [340, 267] width 247 height 247
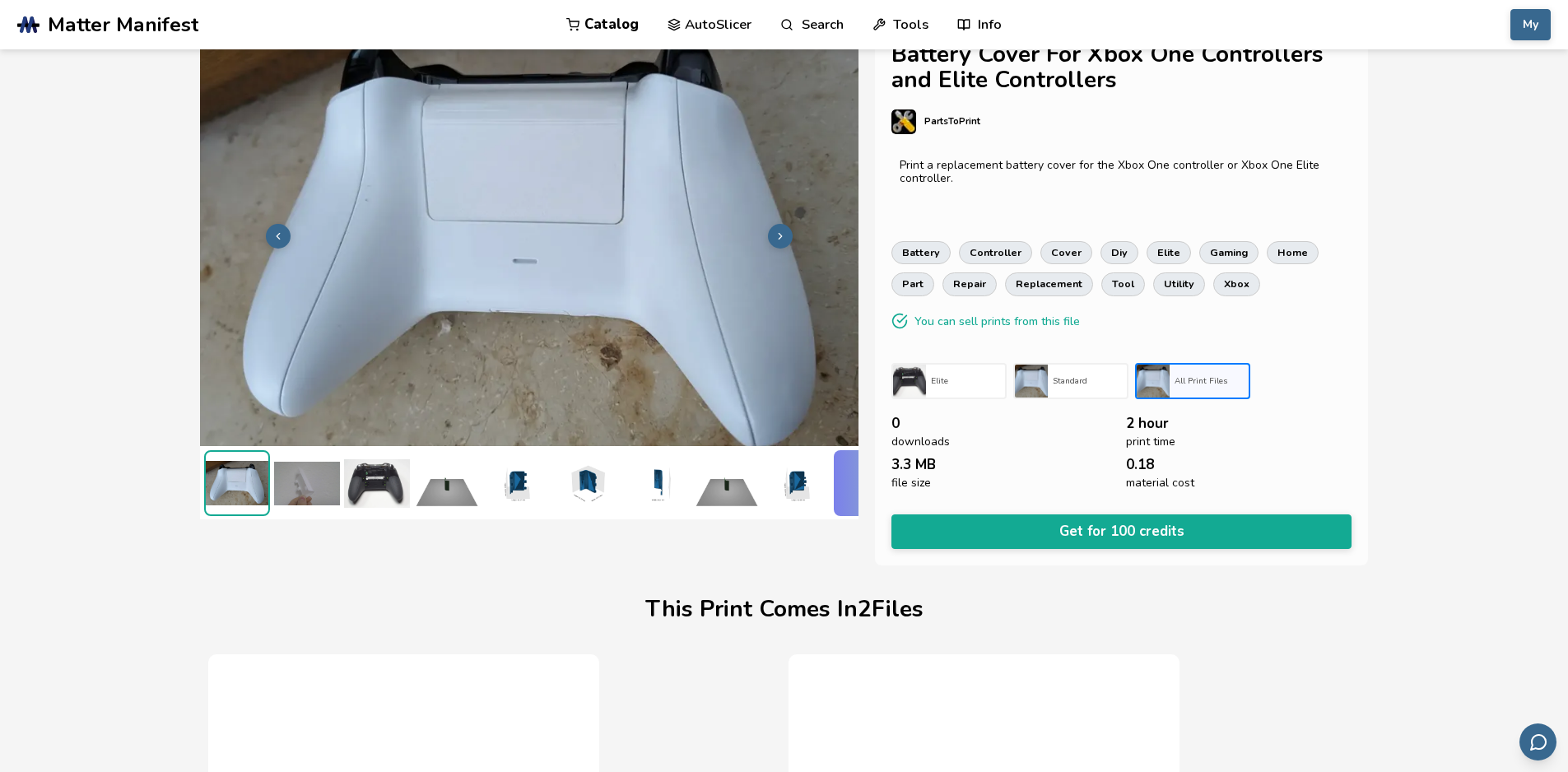
scroll to position [0, 7]
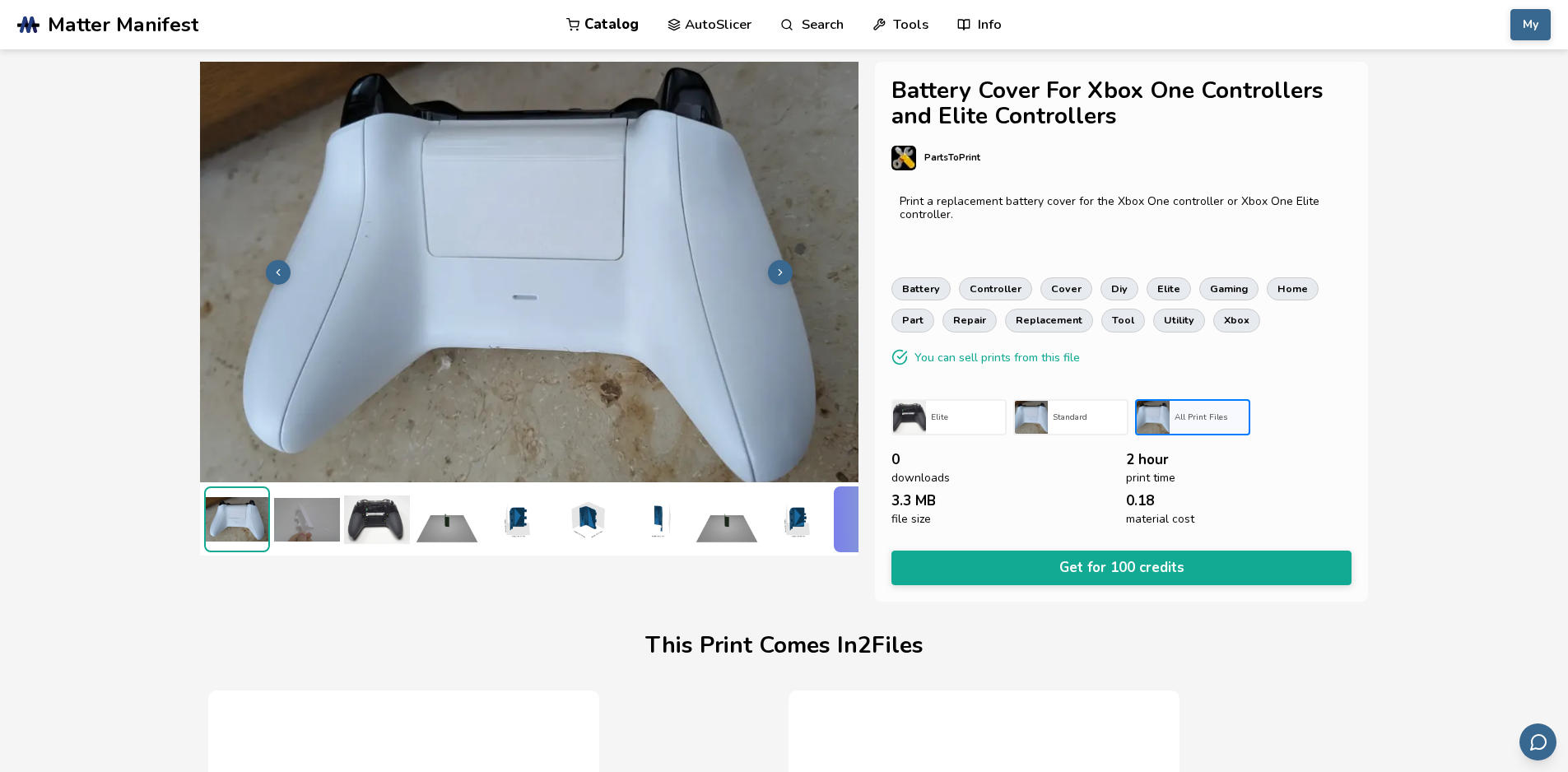
click at [930, 153] on p "PartsToPrint" at bounding box center [952, 158] width 56 height 17
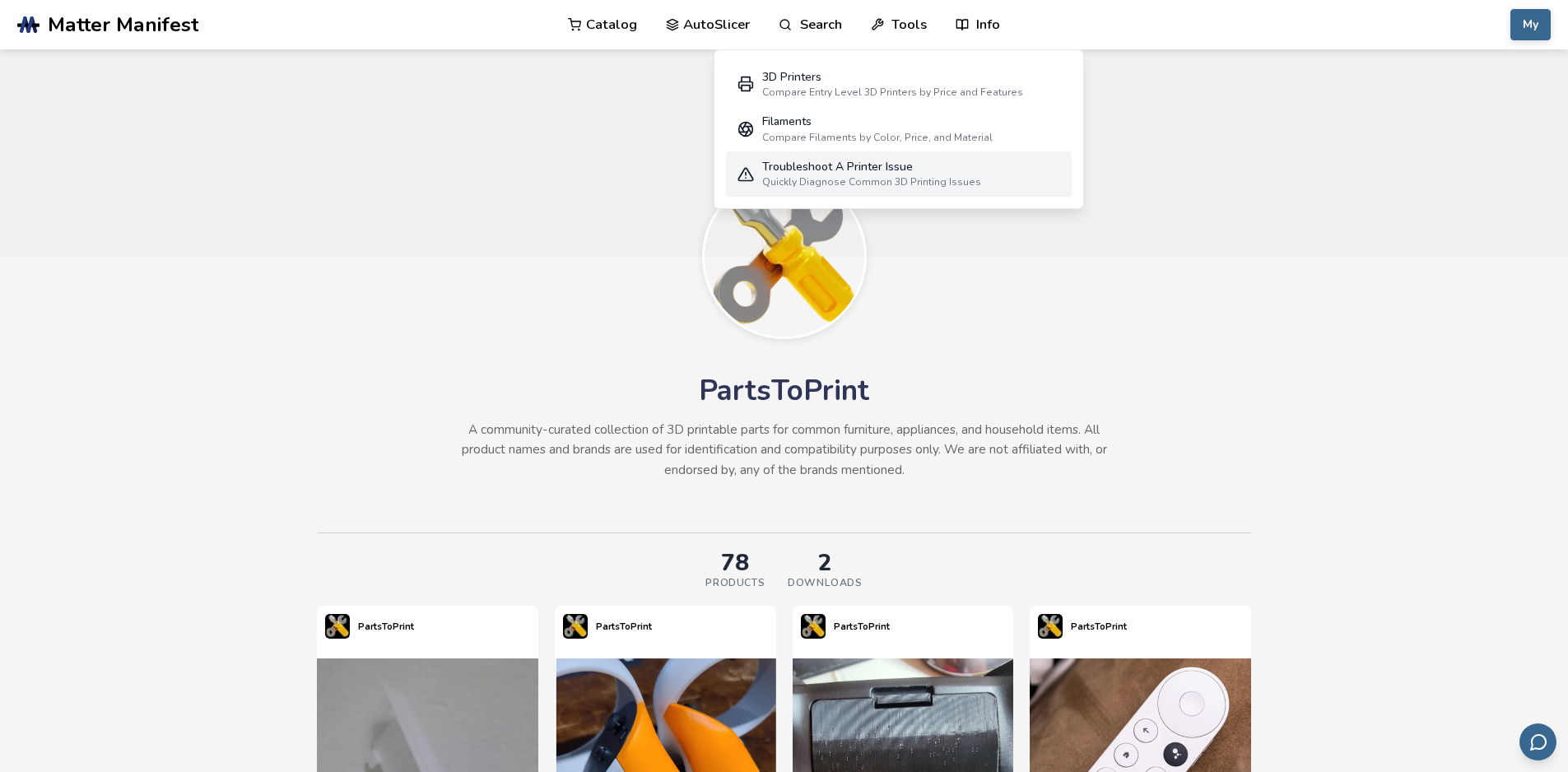
click at [891, 181] on div "Quickly Diagnose Common 3D Printing Issues" at bounding box center [872, 182] width 219 height 12
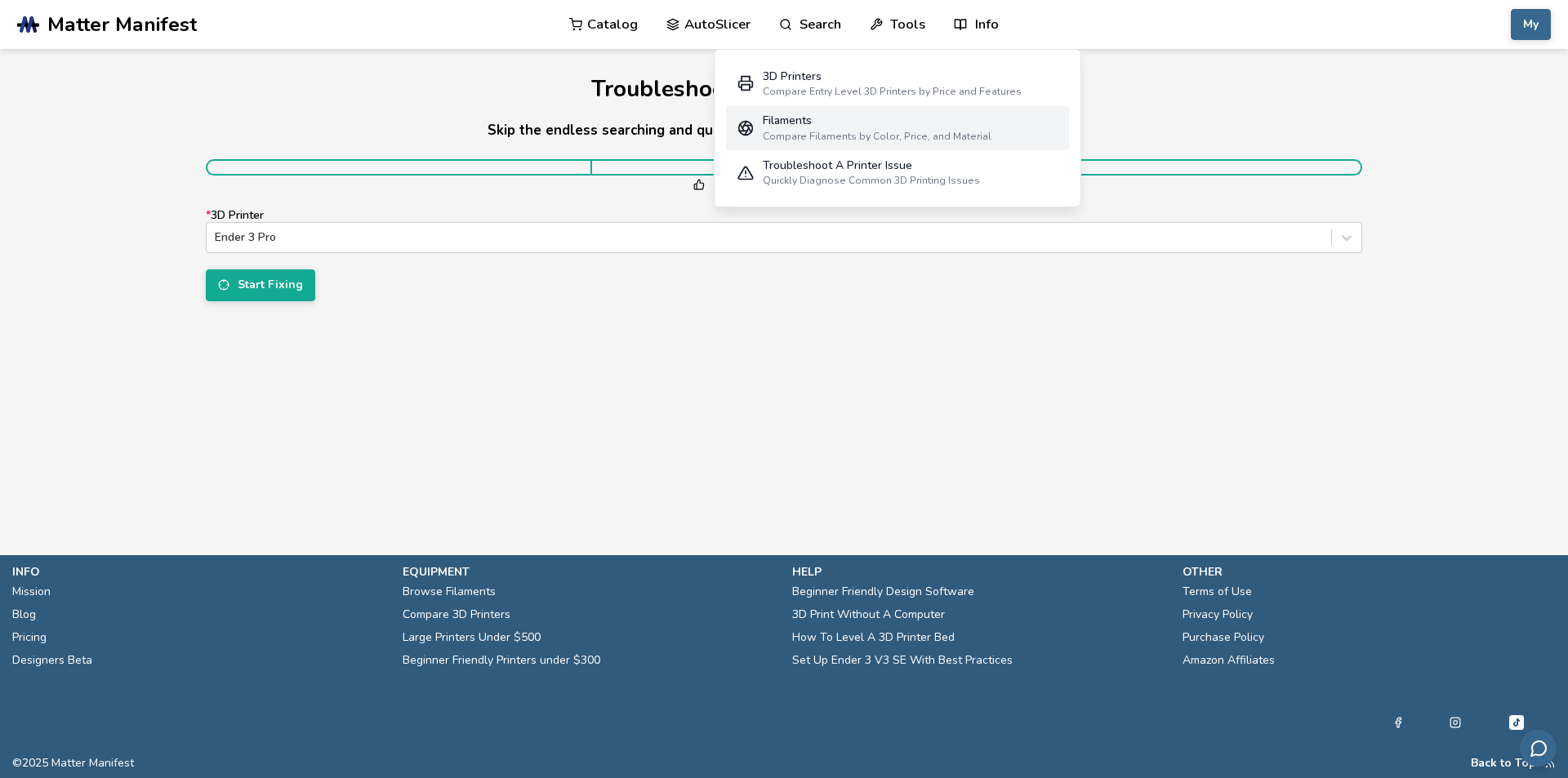
click at [866, 126] on div "Filaments" at bounding box center [877, 121] width 229 height 13
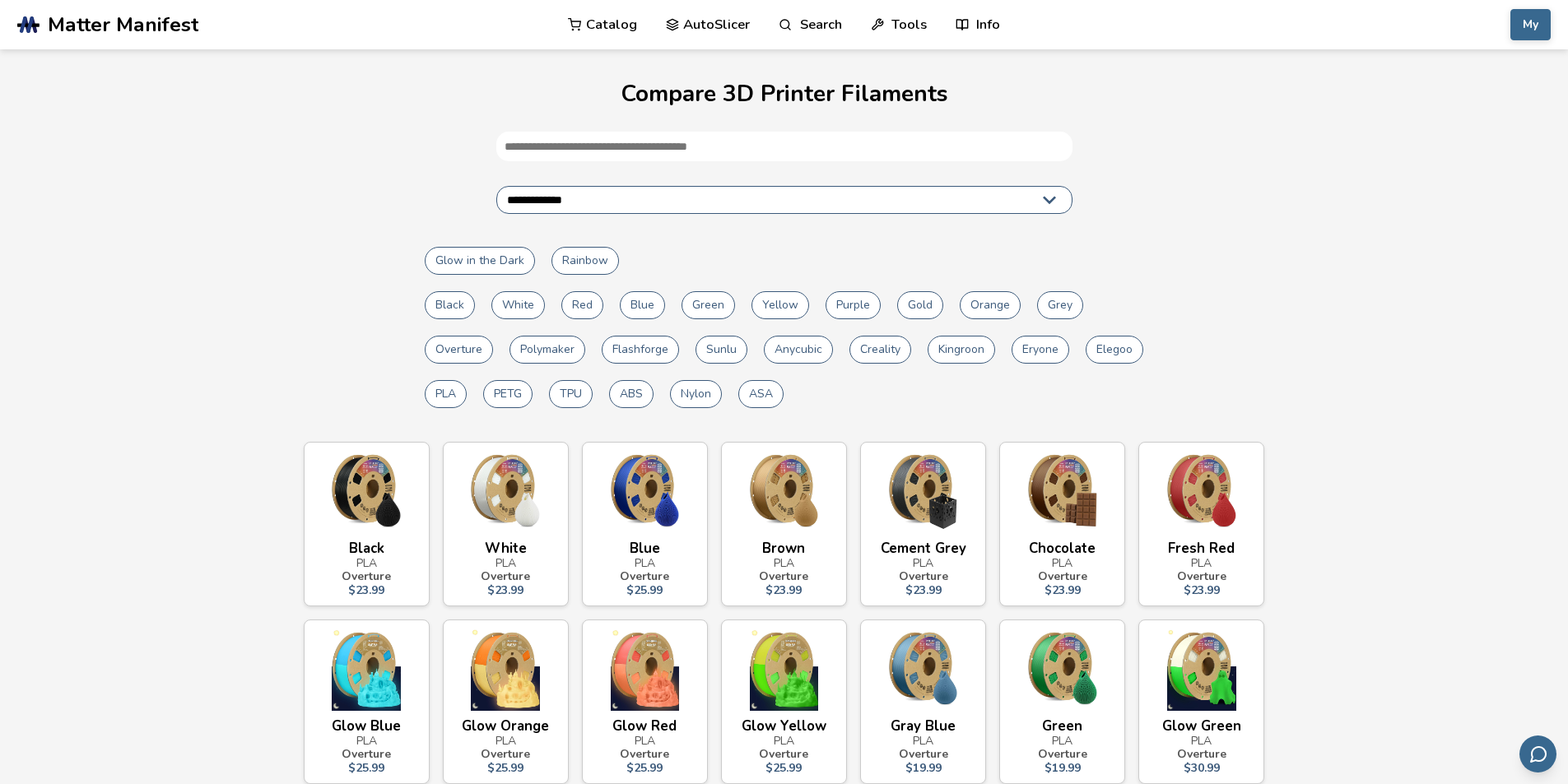
click at [1280, 235] on div "**********" at bounding box center [784, 270] width 1535 height 286
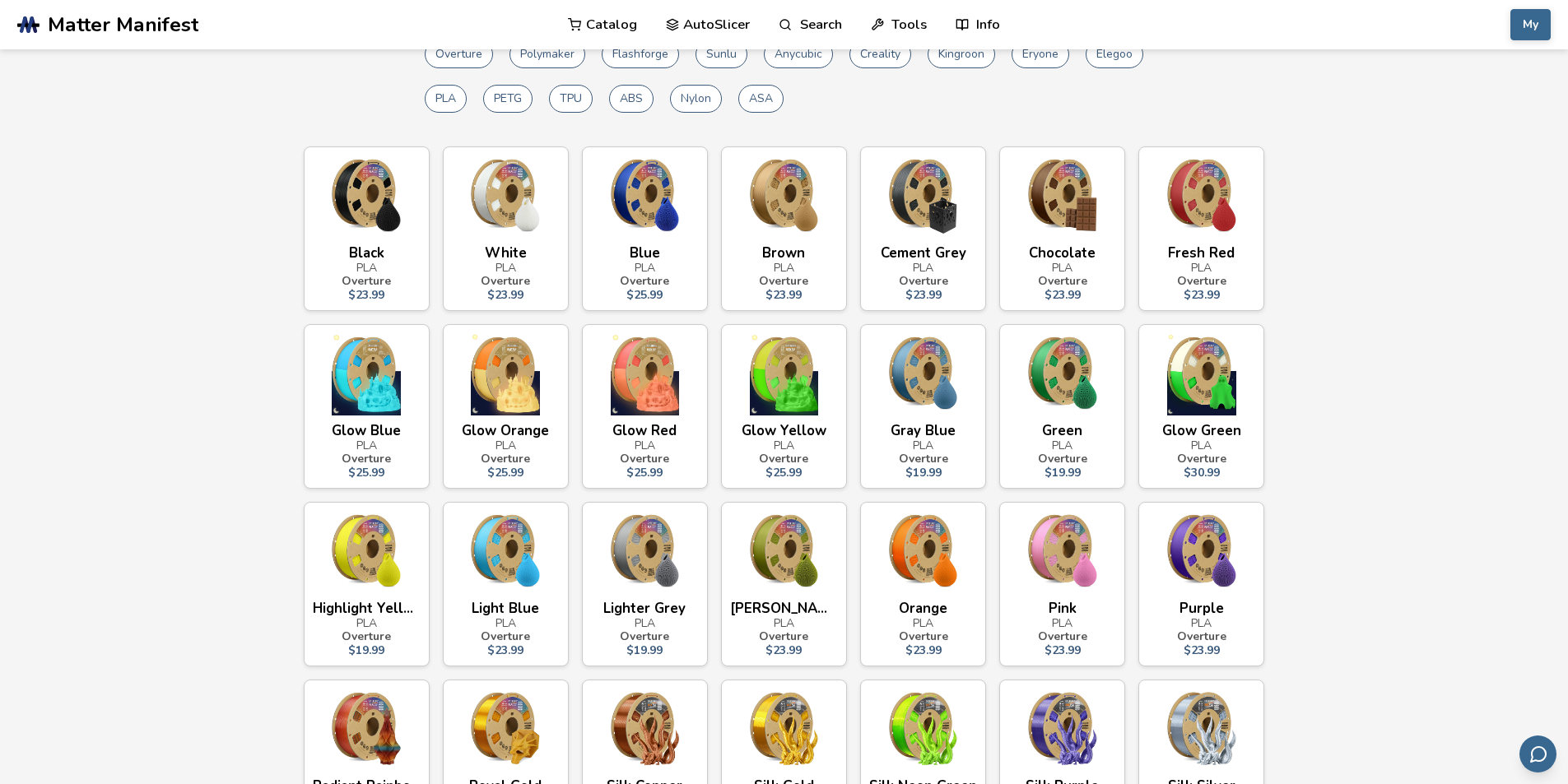
scroll to position [296, 0]
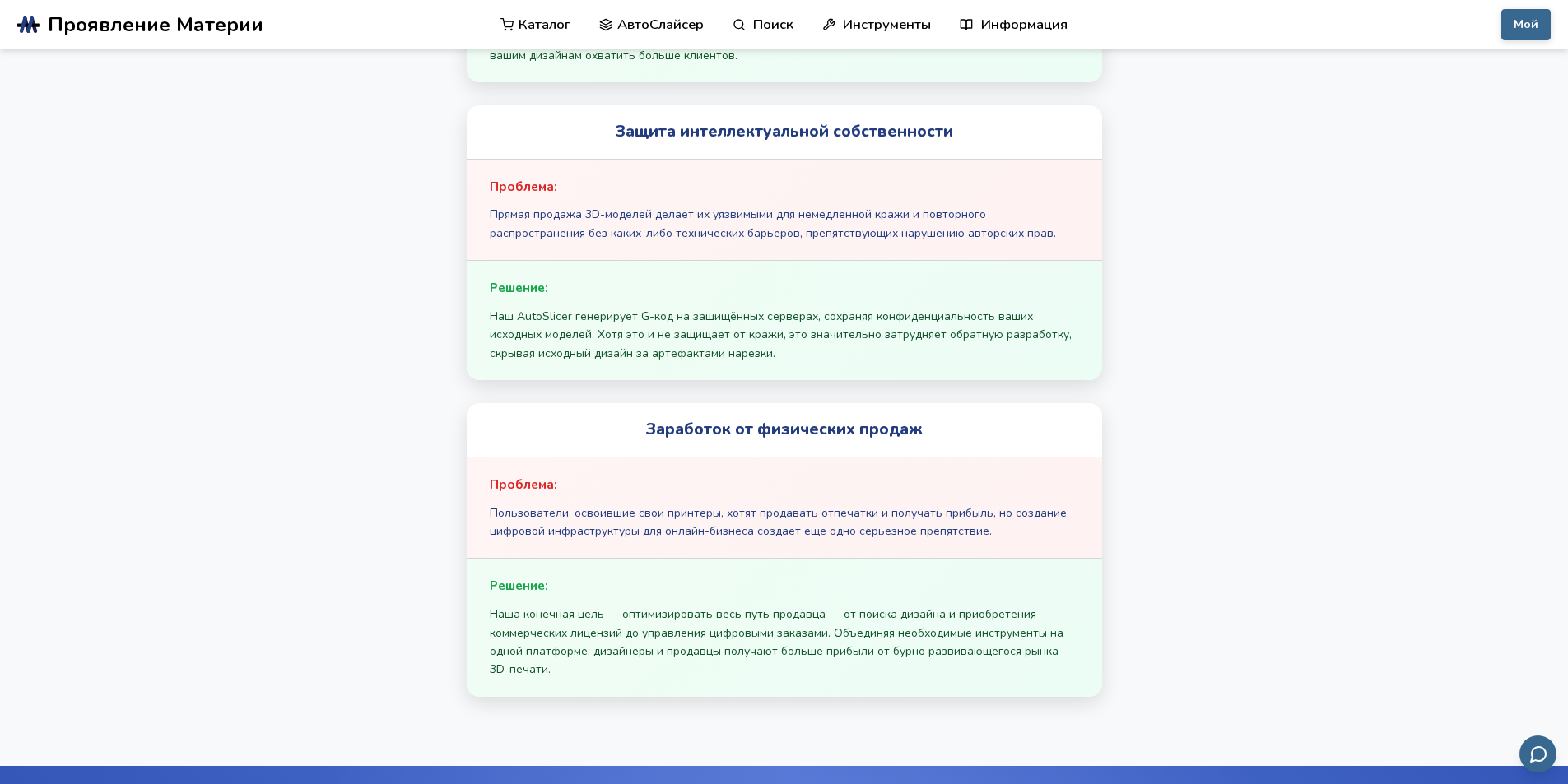
scroll to position [1284, 0]
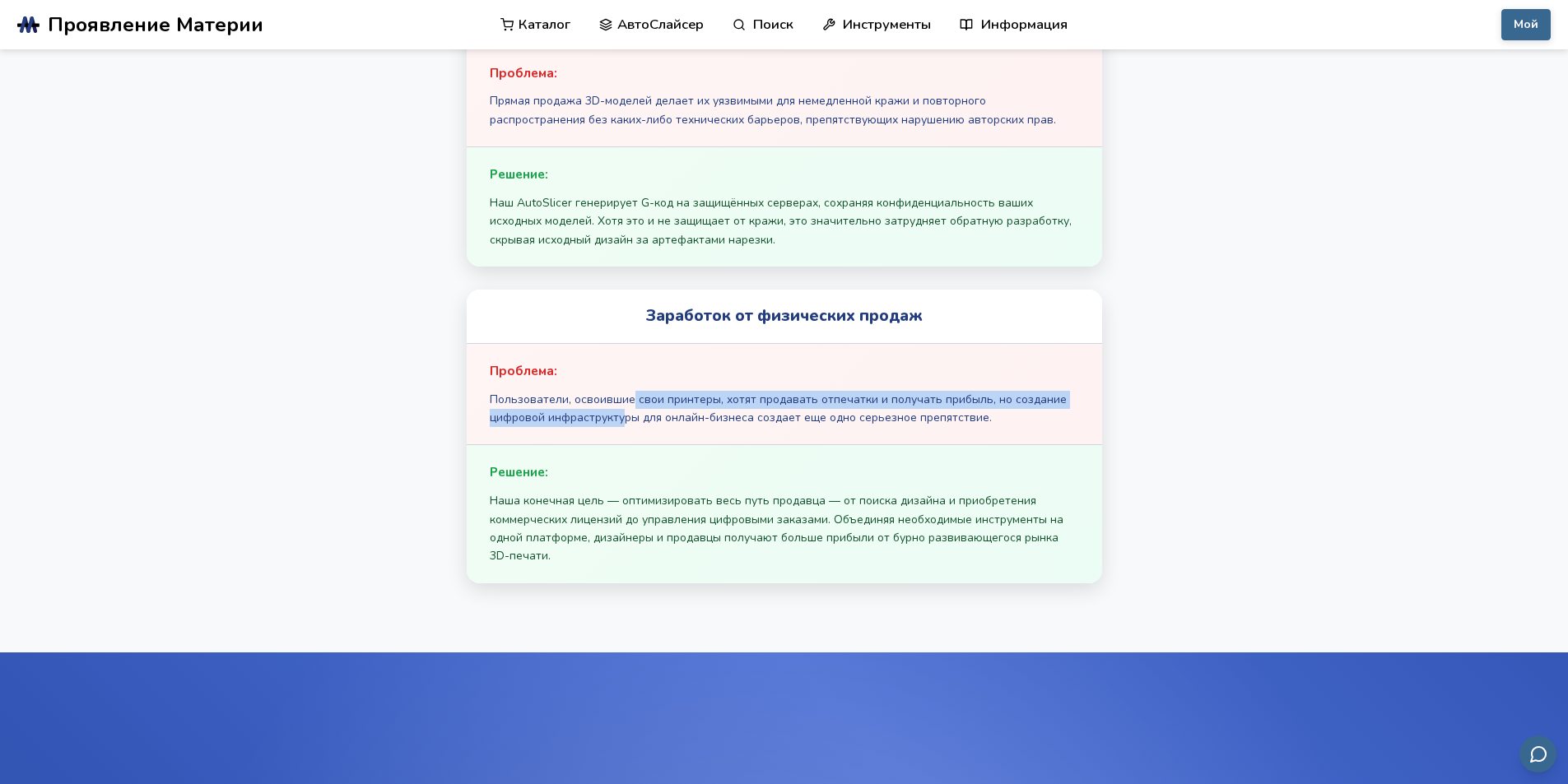
drag, startPoint x: 631, startPoint y: 395, endPoint x: 625, endPoint y: 427, distance: 32.6
click at [625, 427] on div "Проблема: Пользователи, освоившие свои принтеры, хотят продавать отпечатки и по…" at bounding box center [784, 394] width 636 height 102
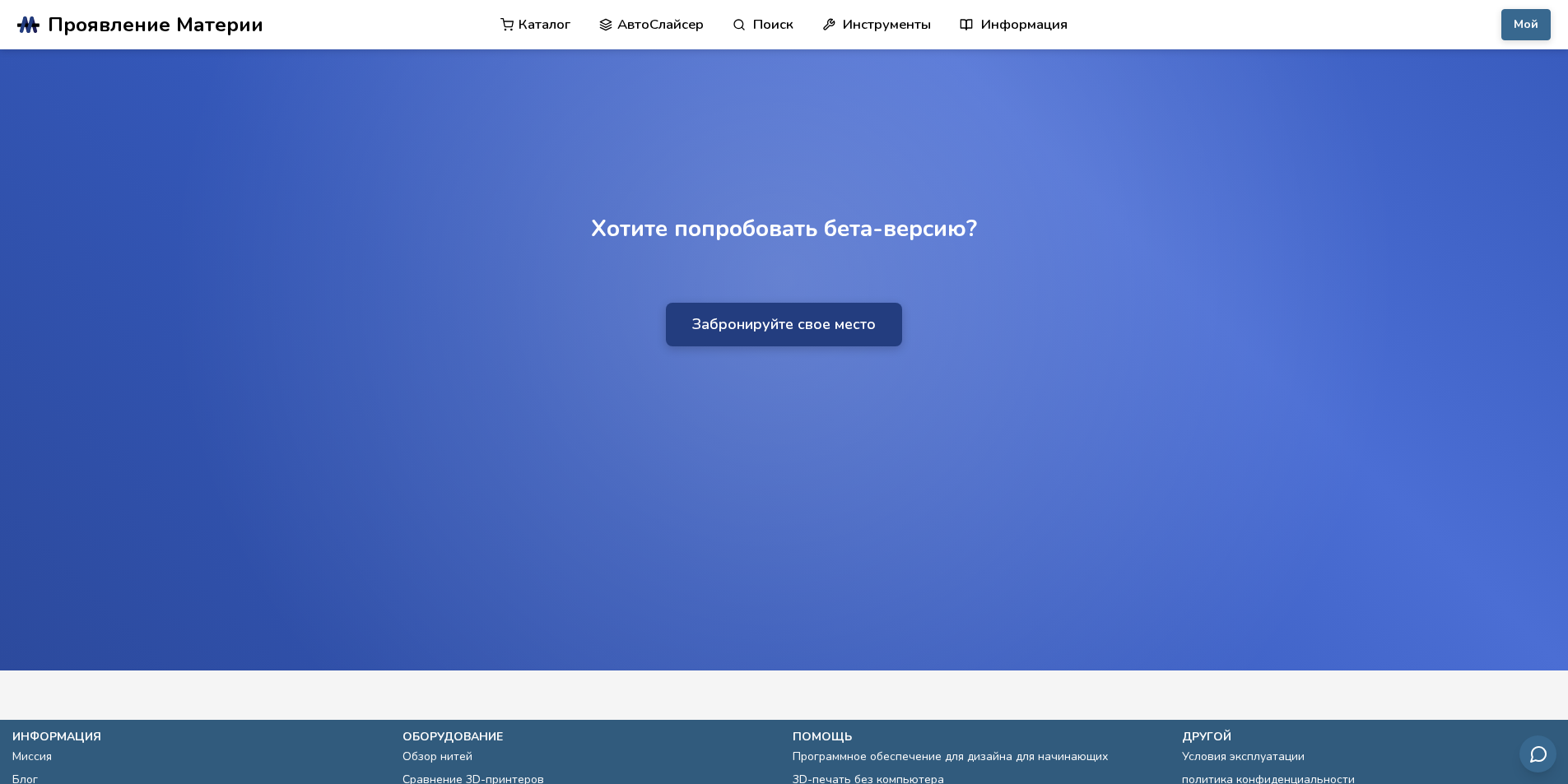
scroll to position [2210, 0]
